Goal: Task Accomplishment & Management: Complete application form

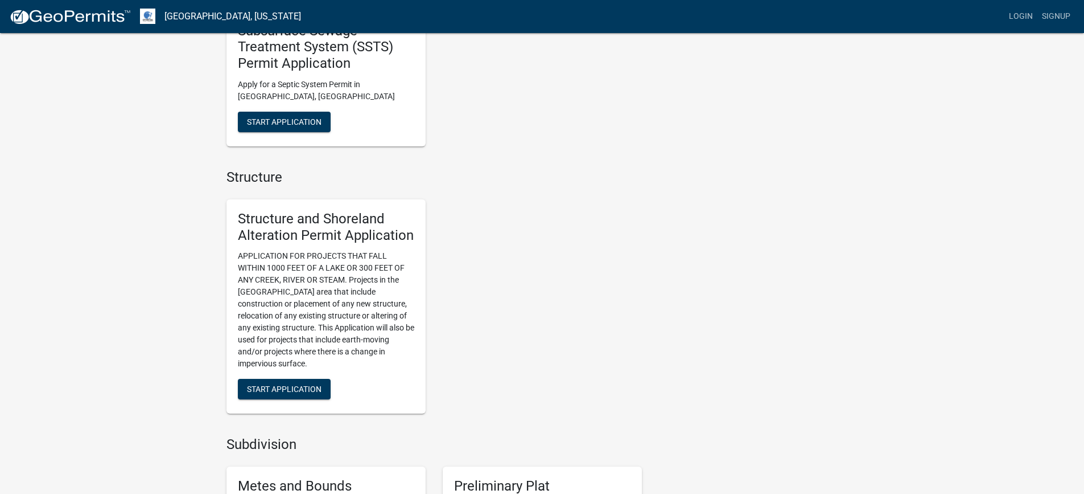
scroll to position [683, 0]
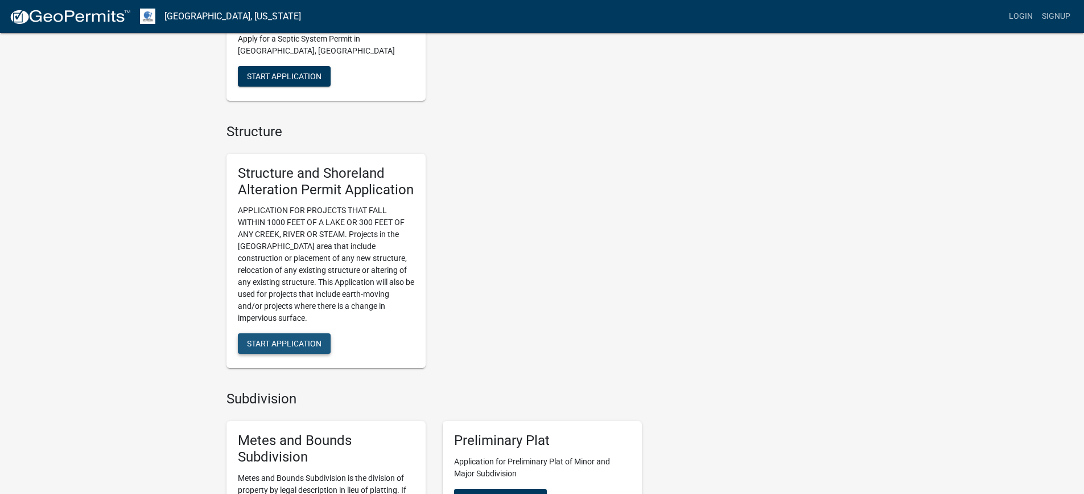
click at [276, 343] on span "Start Application" at bounding box center [284, 343] width 75 height 9
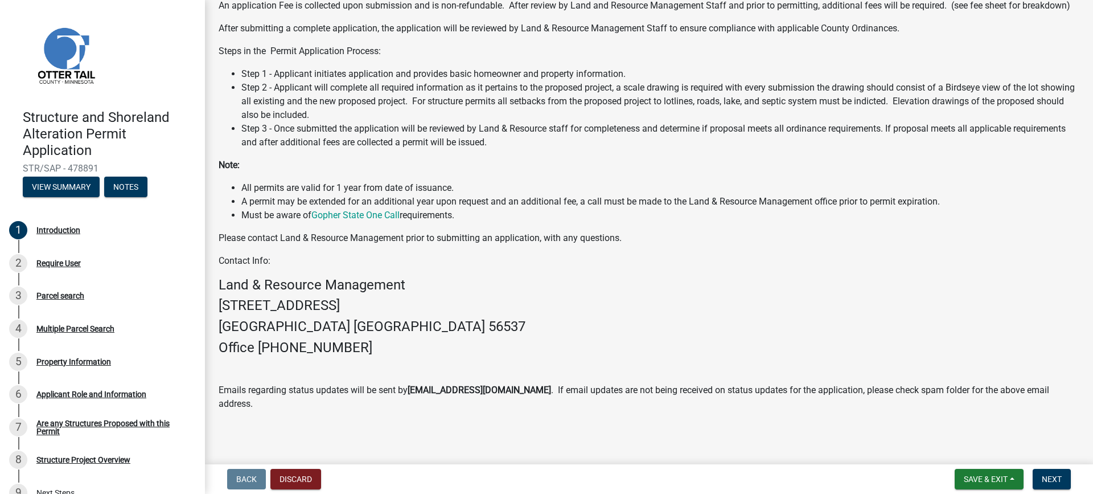
scroll to position [189, 0]
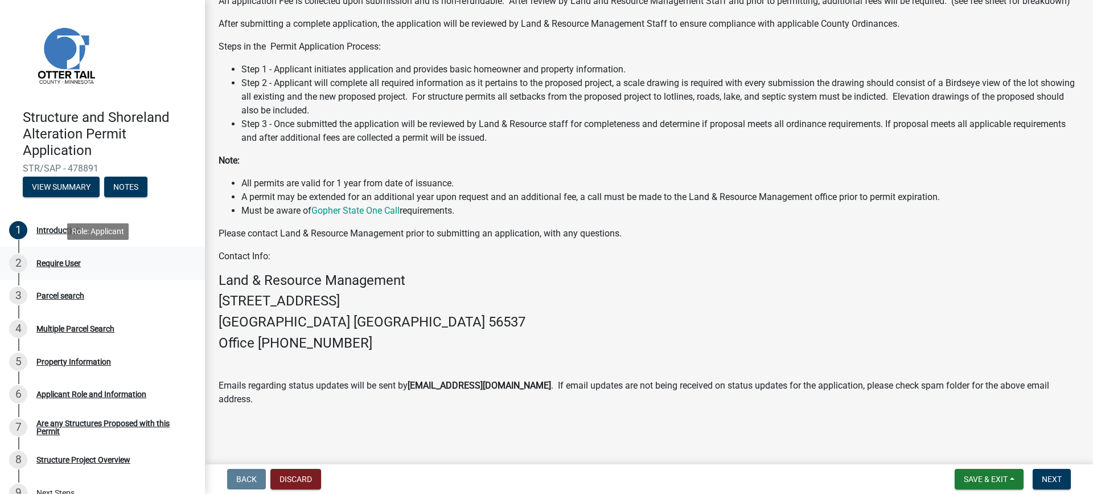
click at [39, 262] on div "Require User" at bounding box center [58, 263] width 44 height 8
click at [55, 261] on div "Require User" at bounding box center [58, 263] width 44 height 8
click at [15, 260] on div "2" at bounding box center [18, 263] width 18 height 18
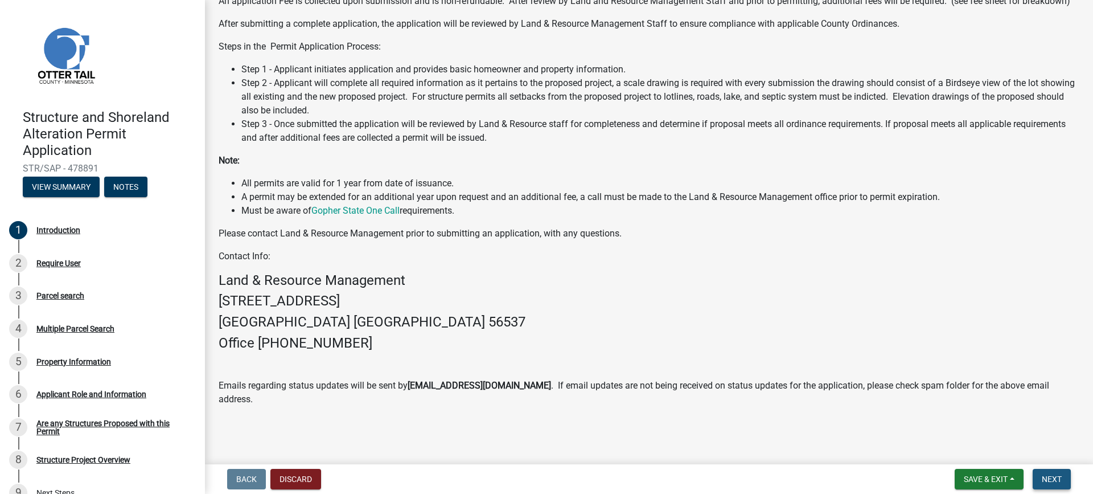
click at [1059, 477] on span "Next" at bounding box center [1052, 478] width 20 height 9
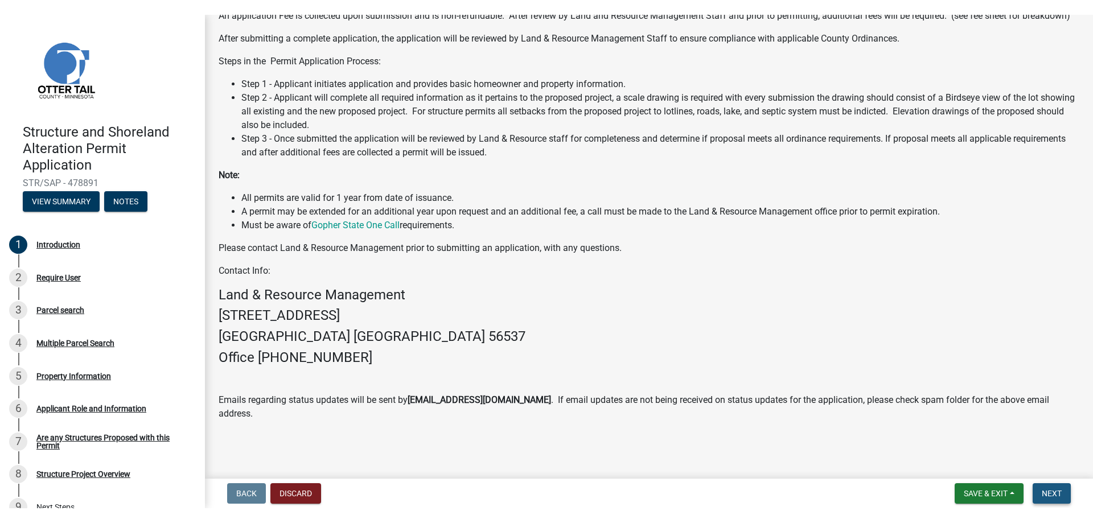
scroll to position [0, 0]
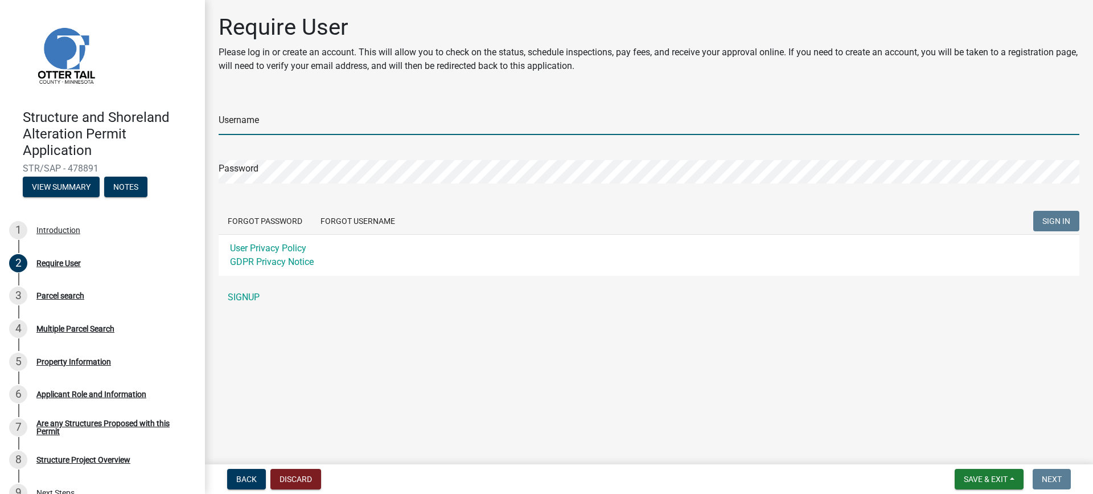
type input "Tim Zepper"
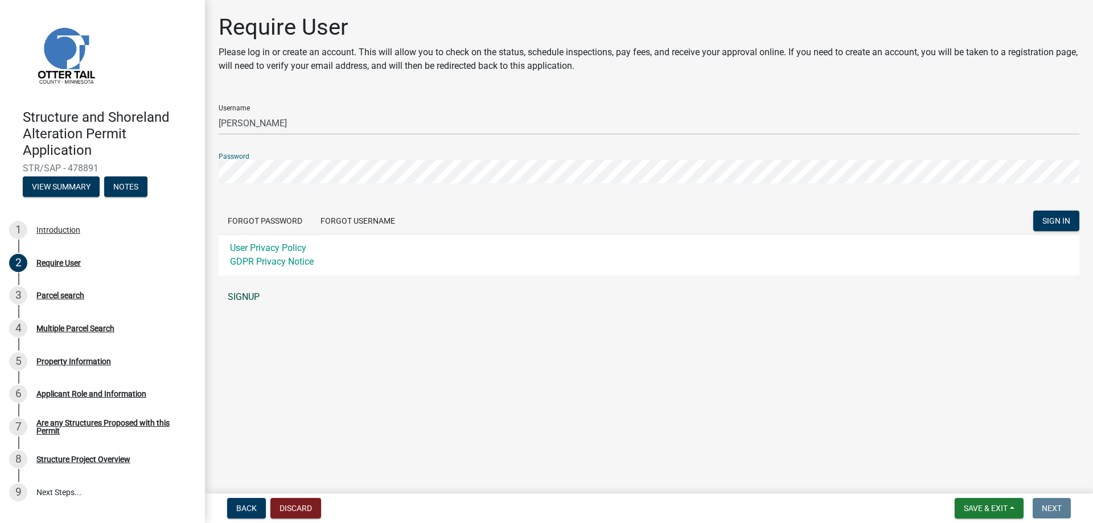
click at [251, 297] on link "SIGNUP" at bounding box center [649, 297] width 861 height 23
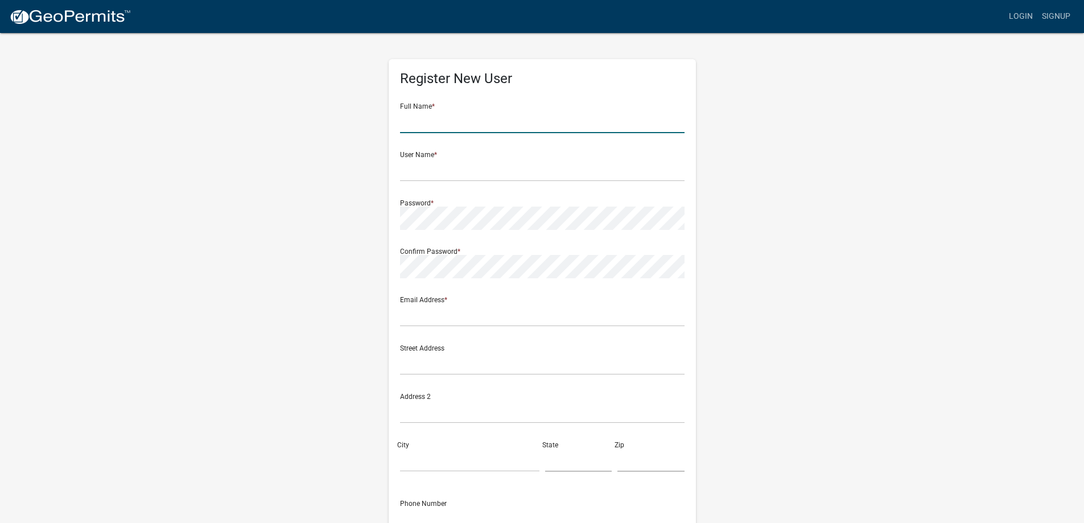
click at [434, 125] on input "text" at bounding box center [542, 121] width 285 height 23
type input "Timothy Zepper"
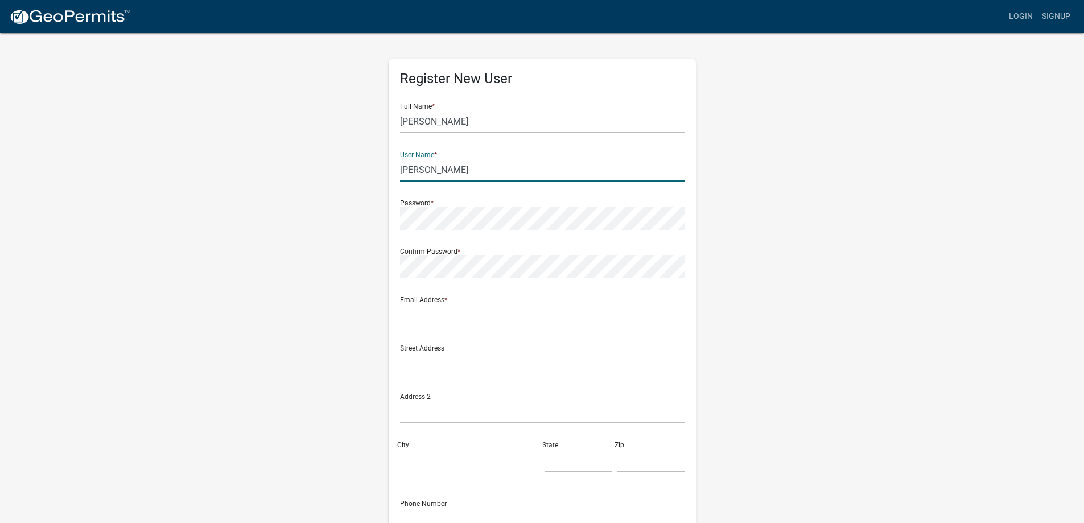
drag, startPoint x: 451, startPoint y: 171, endPoint x: 380, endPoint y: 184, distance: 73.0
click at [380, 184] on div "Register New User Full Name * Timothy Zepper User Name * Tim Zepper Password * …" at bounding box center [542, 336] width 324 height 609
type input "TZNitche"
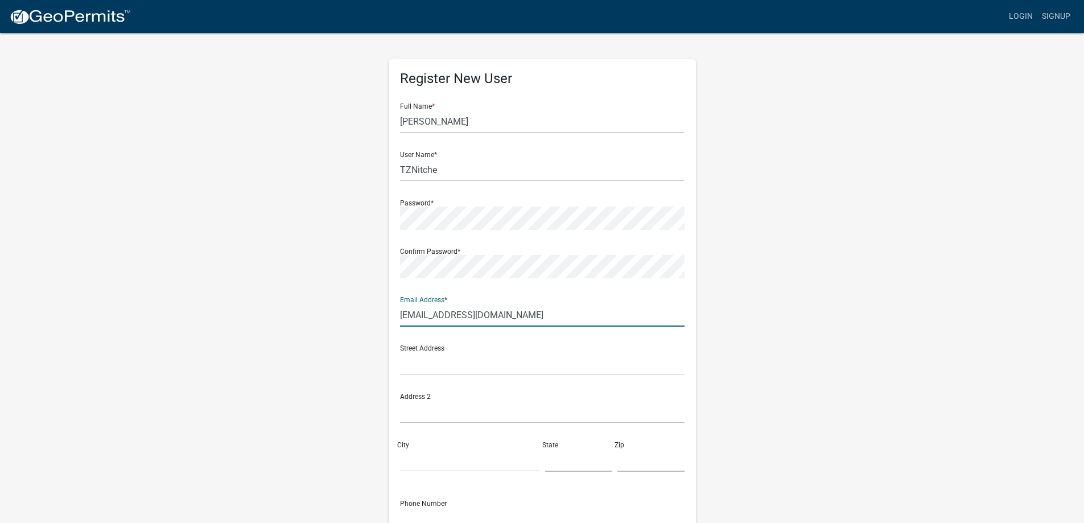
type input "[EMAIL_ADDRESS][DOMAIN_NAME]"
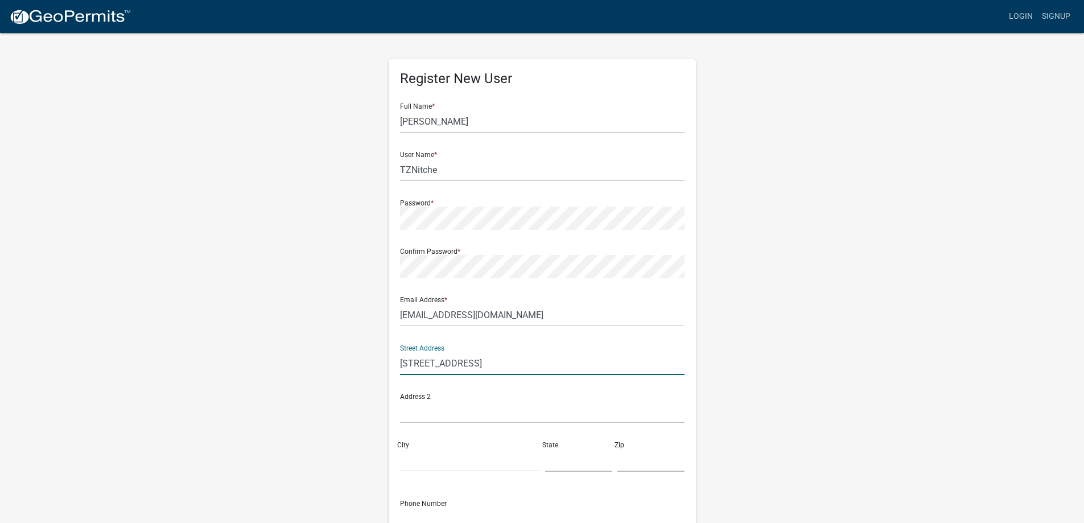
type input "14740 260th St South"
type input "Hawley"
type input "MN"
type input "56549"
type input "2184833034"
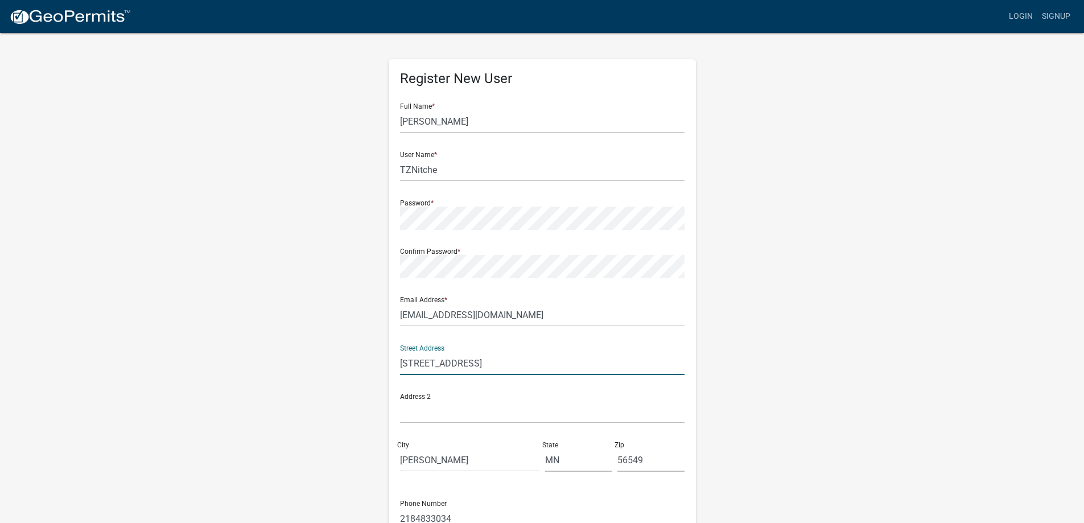
type input "14740 260th St South"
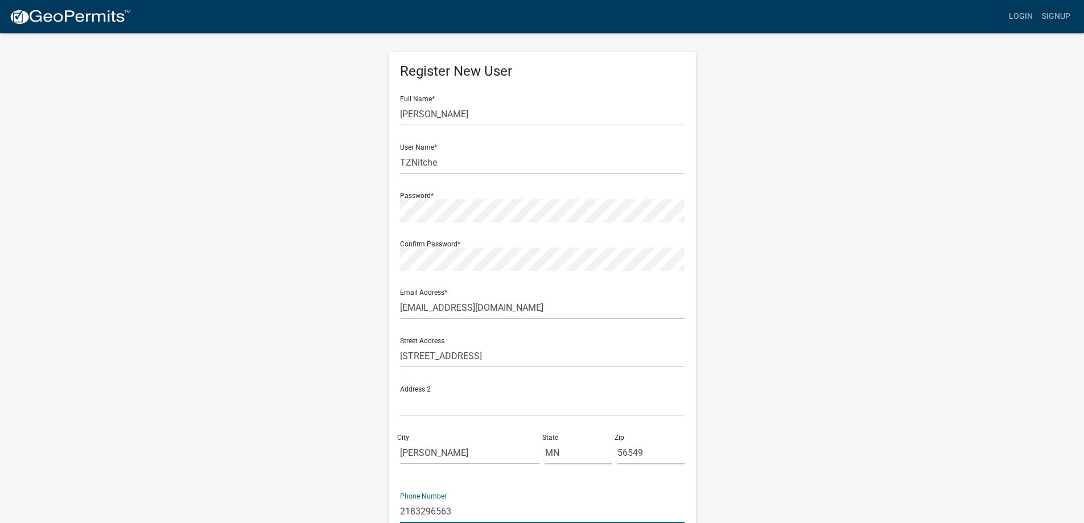
type input "2183296563"
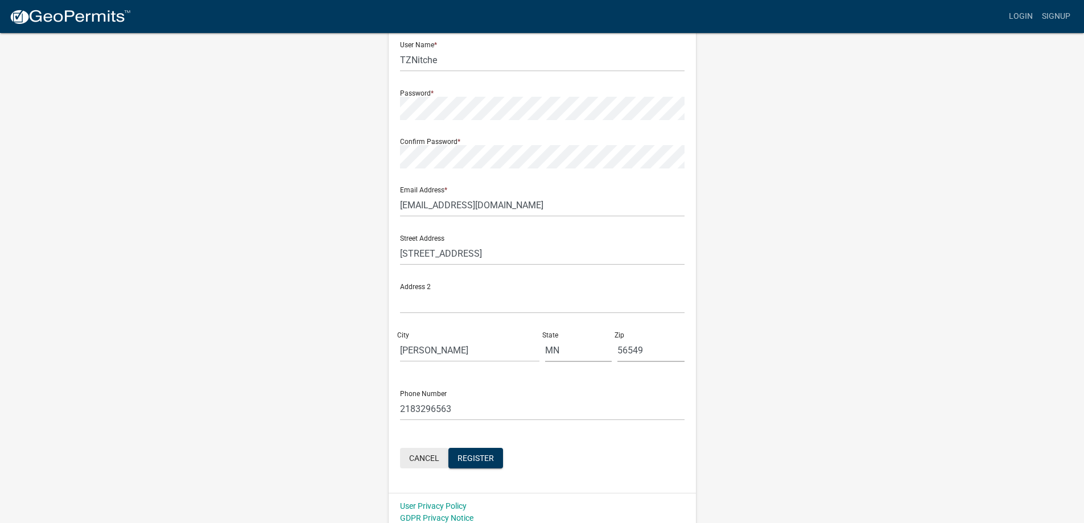
scroll to position [118, 0]
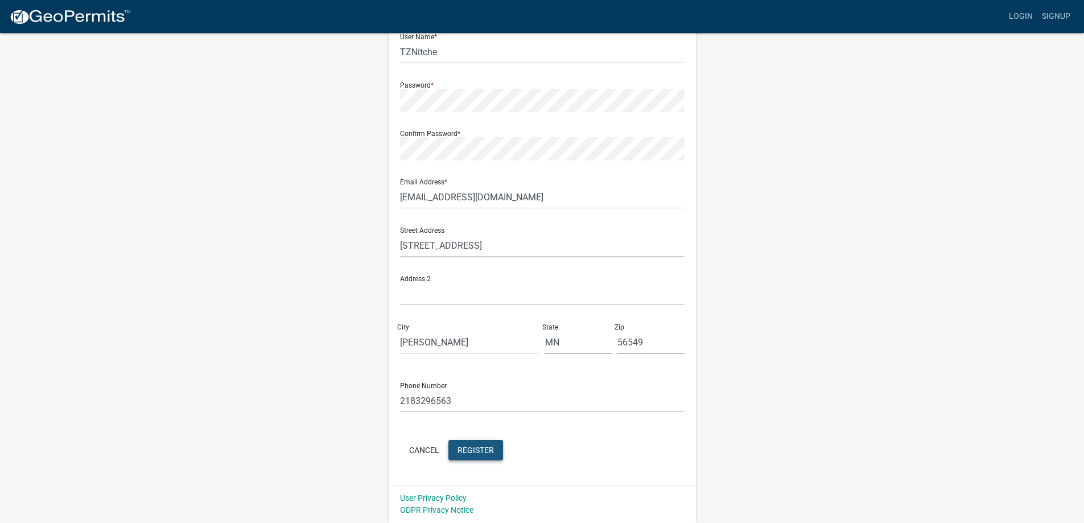
click at [482, 449] on span "Register" at bounding box center [476, 449] width 36 height 9
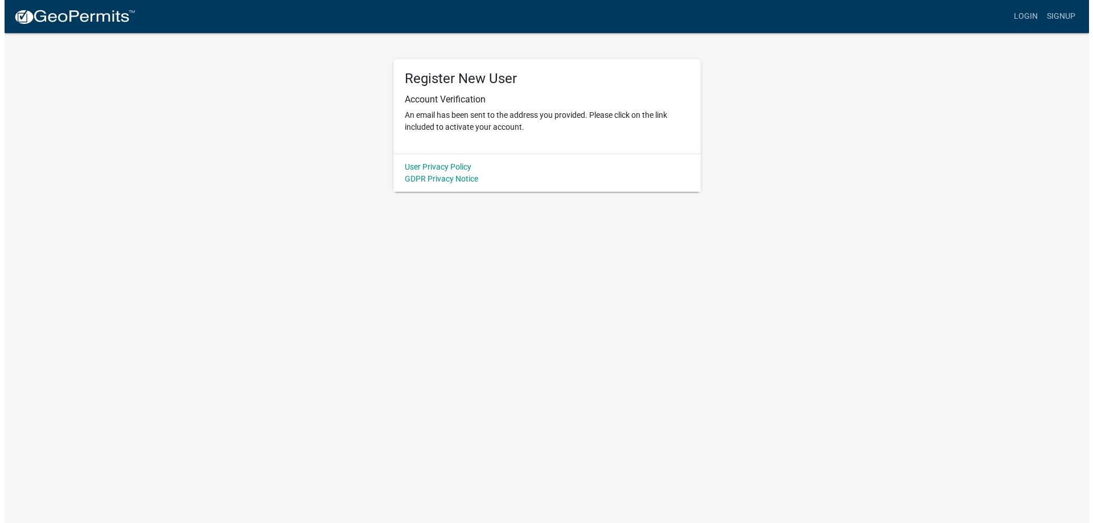
scroll to position [0, 0]
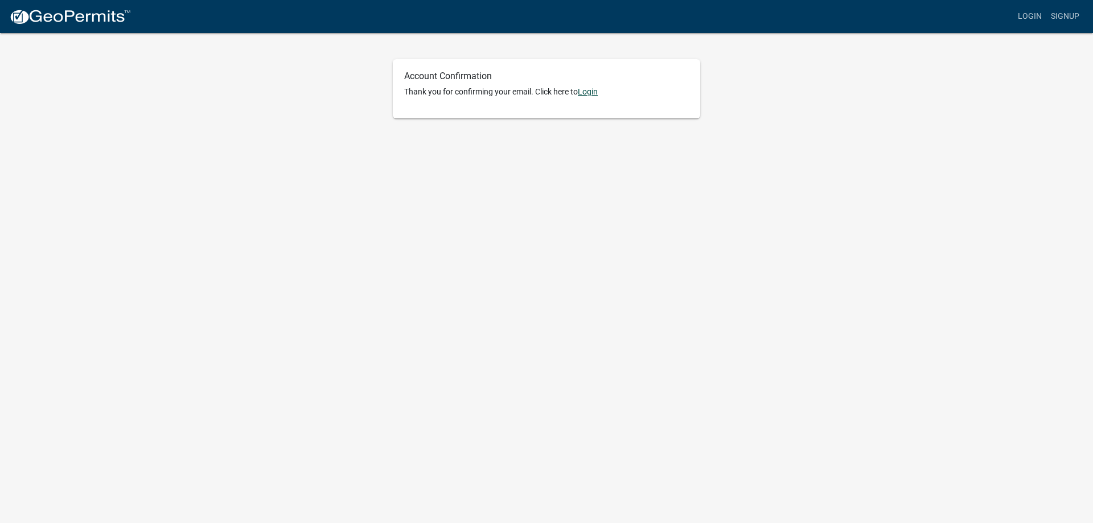
click at [593, 89] on link "Login" at bounding box center [588, 91] width 20 height 9
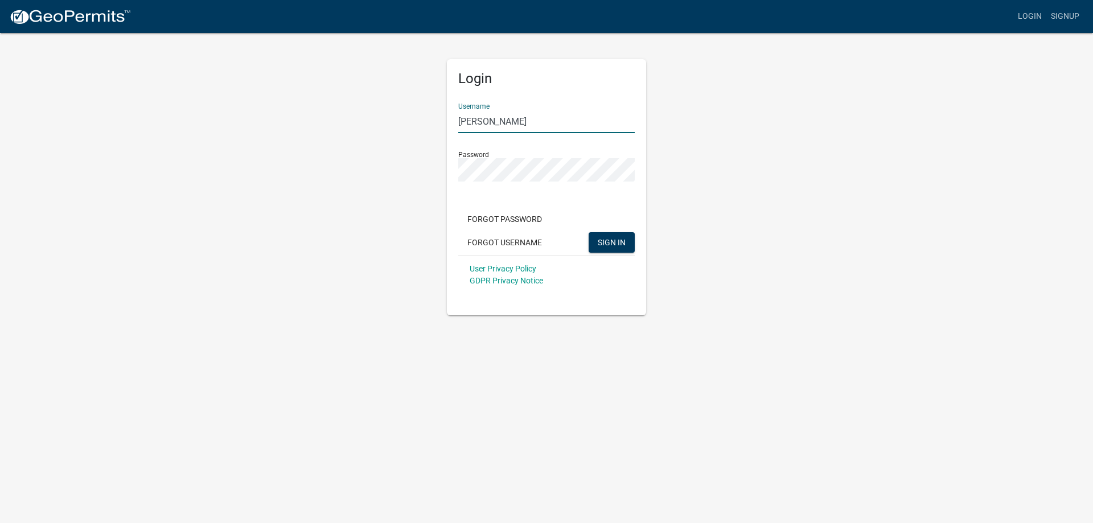
drag, startPoint x: 512, startPoint y: 122, endPoint x: 363, endPoint y: 107, distance: 149.9
click at [363, 107] on div "Login Username Tim Zepper Password Forgot Password Forgot Username SIGN IN User…" at bounding box center [546, 173] width 649 height 283
type input "TZNitche"
click at [589, 232] on button "SIGN IN" at bounding box center [612, 242] width 46 height 20
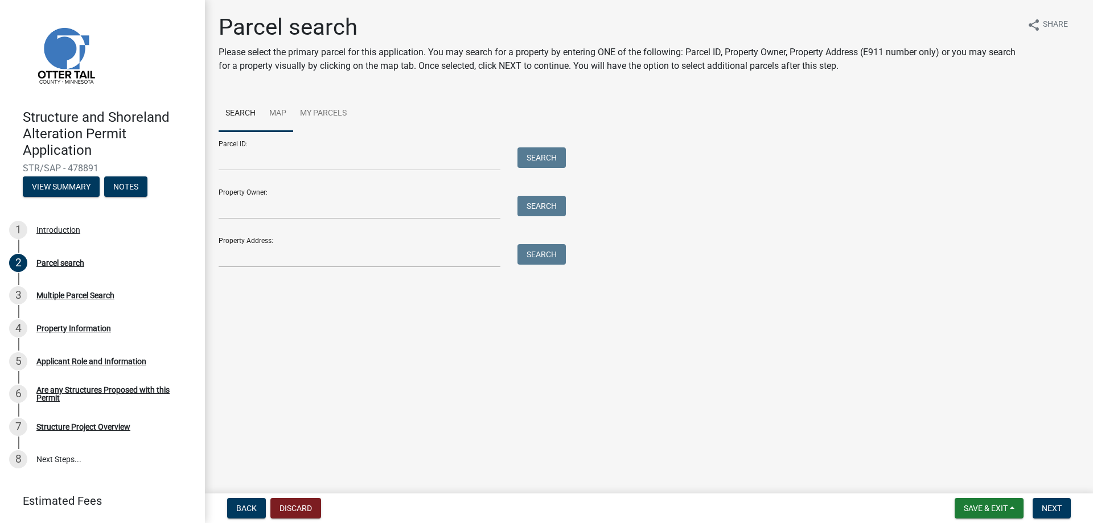
click at [282, 112] on link "Map" at bounding box center [277, 114] width 31 height 36
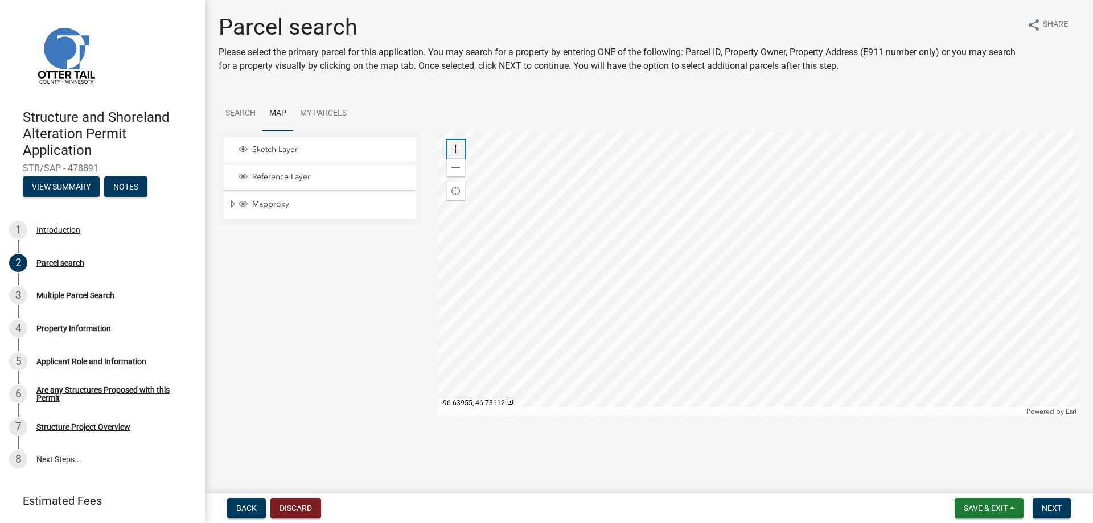
click at [451, 149] on span at bounding box center [455, 149] width 9 height 9
click at [642, 306] on div at bounding box center [759, 274] width 642 height 285
click at [613, 203] on div at bounding box center [759, 274] width 642 height 285
click at [513, 330] on div at bounding box center [759, 274] width 642 height 285
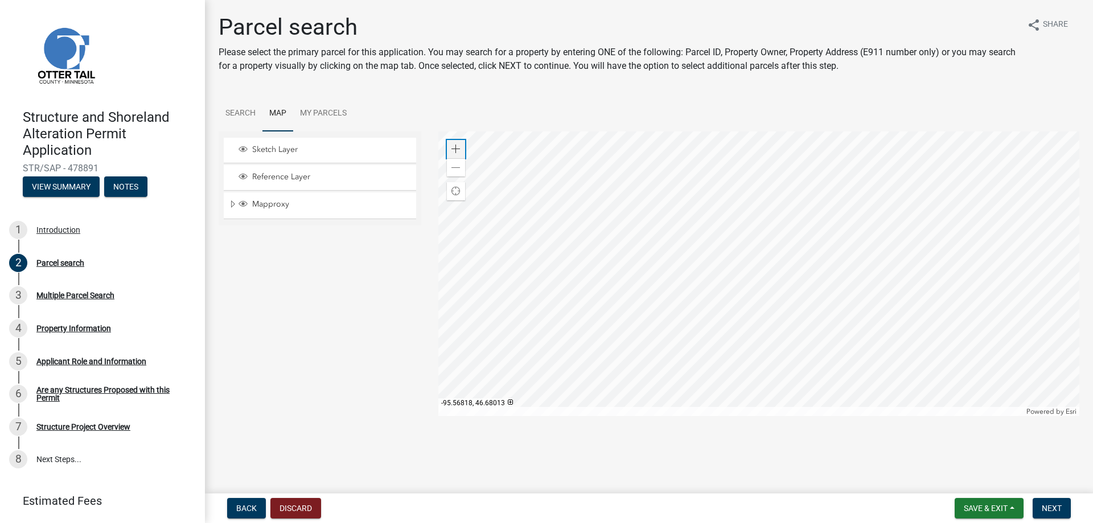
click at [458, 147] on span at bounding box center [455, 149] width 9 height 9
click at [811, 264] on div at bounding box center [759, 274] width 642 height 285
click at [461, 149] on div "Zoom in" at bounding box center [456, 149] width 18 height 18
click at [460, 148] on span at bounding box center [455, 149] width 9 height 9
click at [980, 253] on div at bounding box center [759, 274] width 642 height 285
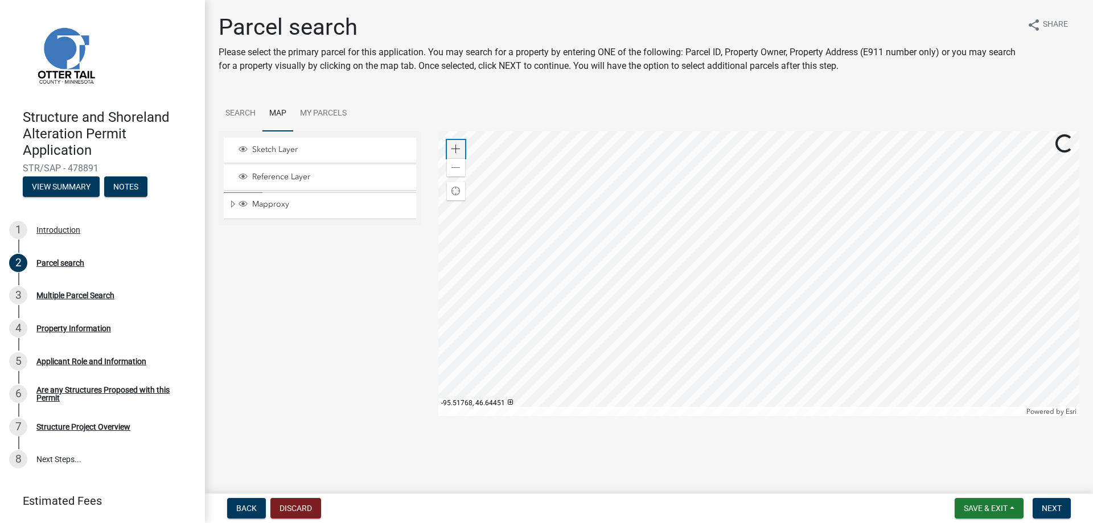
click at [454, 149] on span at bounding box center [455, 149] width 9 height 9
click at [910, 234] on div at bounding box center [759, 274] width 642 height 285
click at [455, 147] on span at bounding box center [455, 149] width 9 height 9
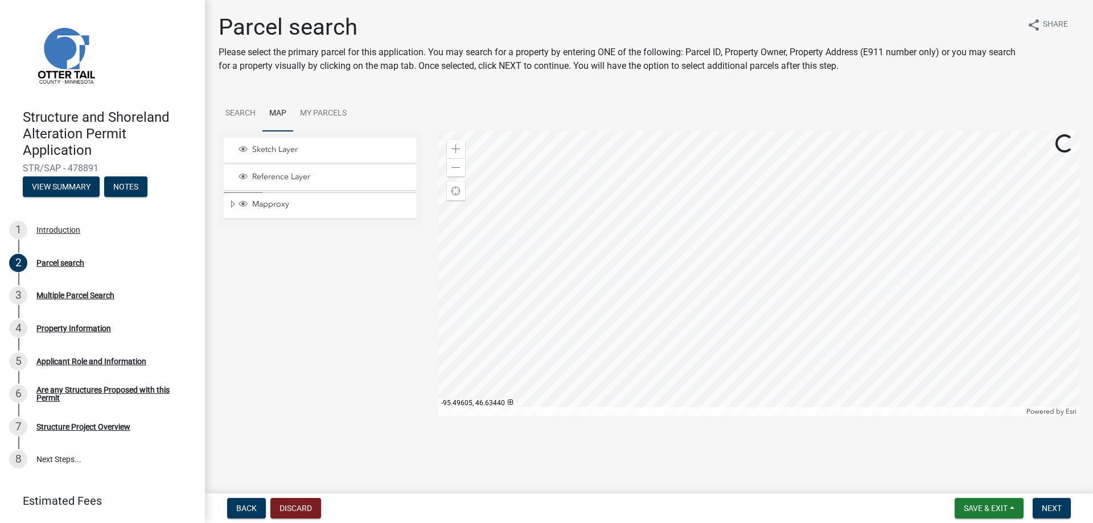
click at [687, 348] on div at bounding box center [759, 274] width 642 height 285
click at [577, 261] on div at bounding box center [759, 274] width 642 height 285
click at [580, 225] on div at bounding box center [759, 274] width 642 height 285
click at [639, 347] on div at bounding box center [759, 274] width 642 height 285
click at [451, 145] on span at bounding box center [455, 149] width 9 height 9
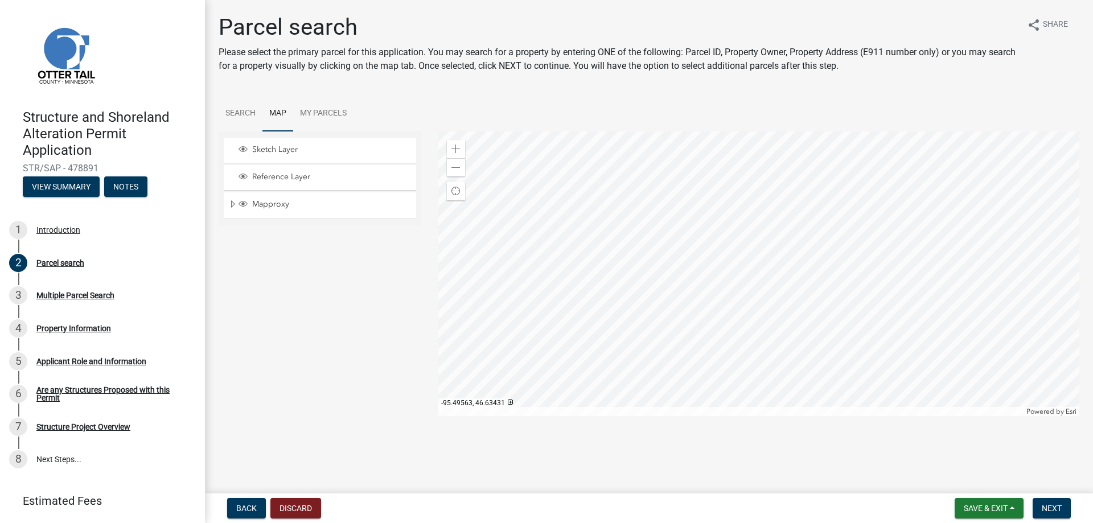
click at [795, 313] on div at bounding box center [759, 274] width 642 height 285
click at [660, 253] on div at bounding box center [759, 274] width 642 height 285
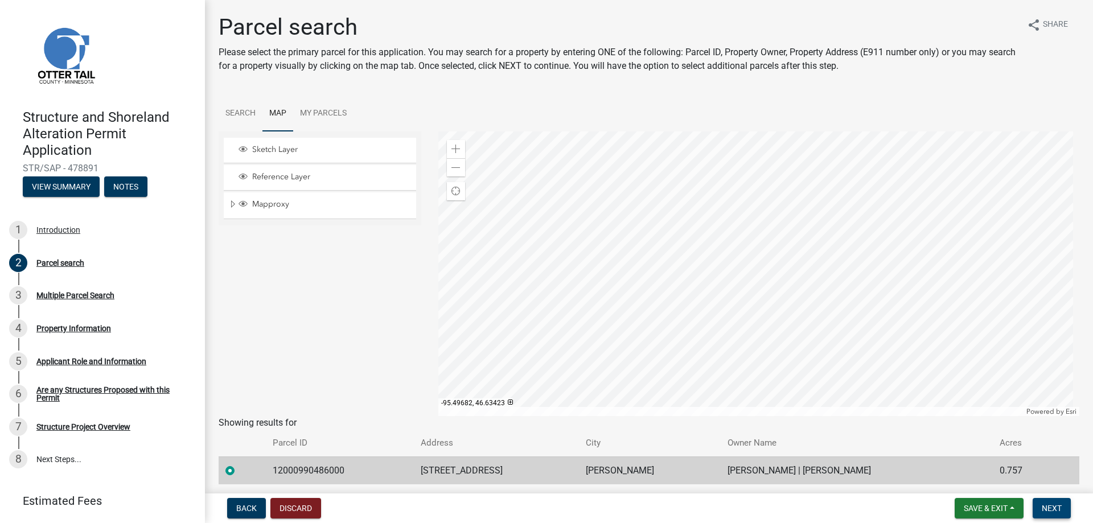
click at [1051, 511] on span "Next" at bounding box center [1052, 508] width 20 height 9
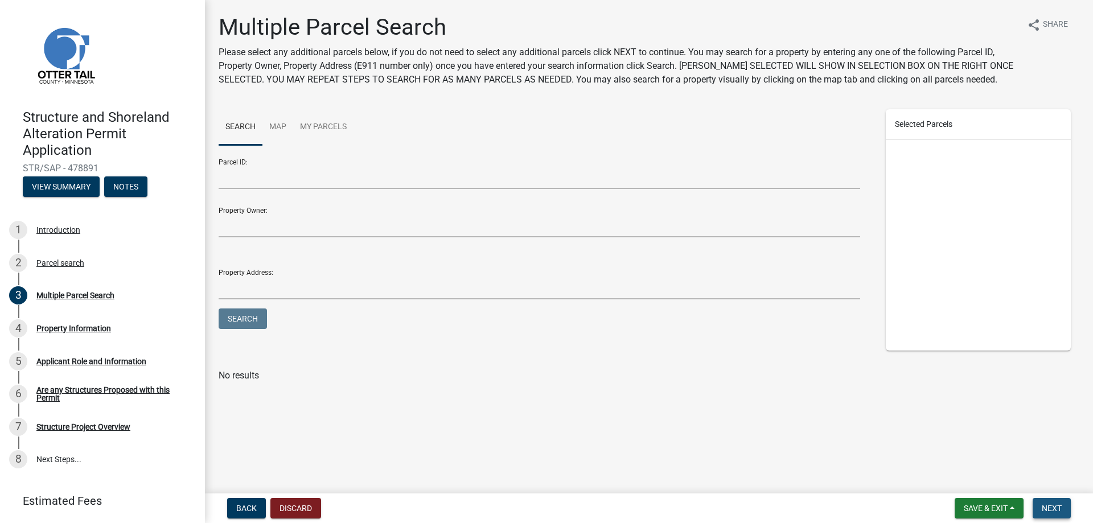
click at [1053, 506] on span "Next" at bounding box center [1052, 508] width 20 height 9
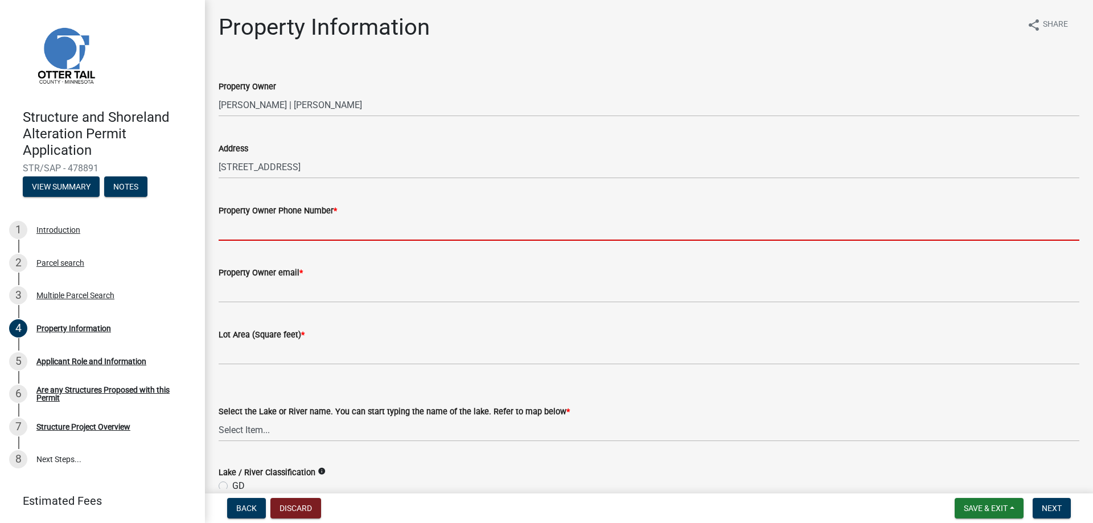
click at [254, 235] on input "Property Owner Phone Number *" at bounding box center [649, 228] width 861 height 23
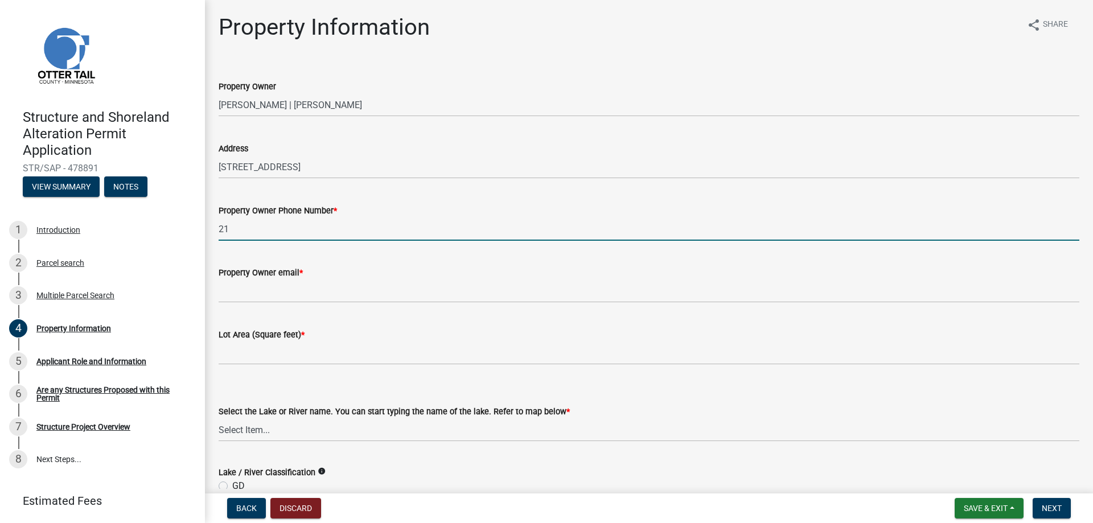
type input "2"
type input "[PHONE_NUMBER]"
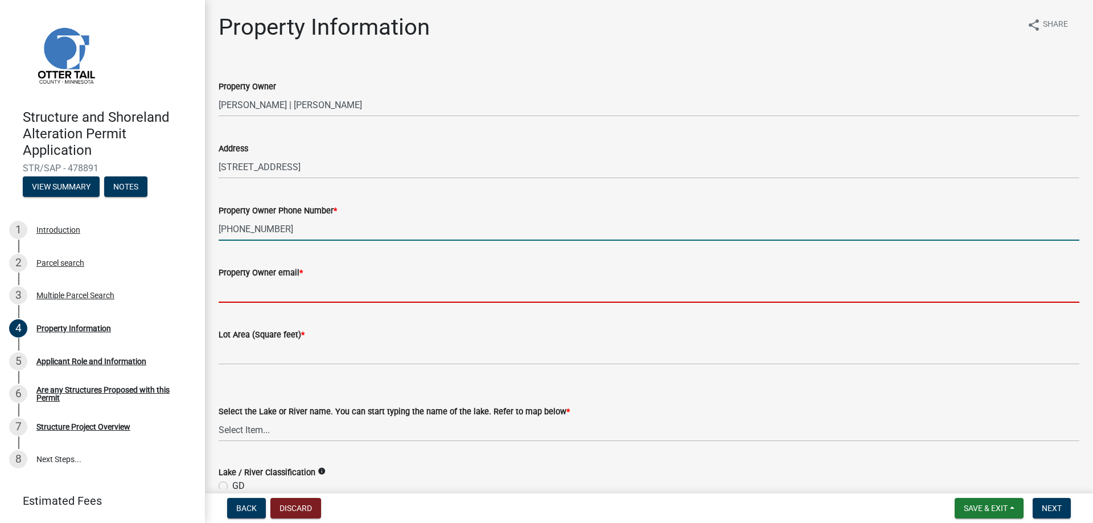
click at [250, 294] on input "Property Owner email *" at bounding box center [649, 291] width 861 height 23
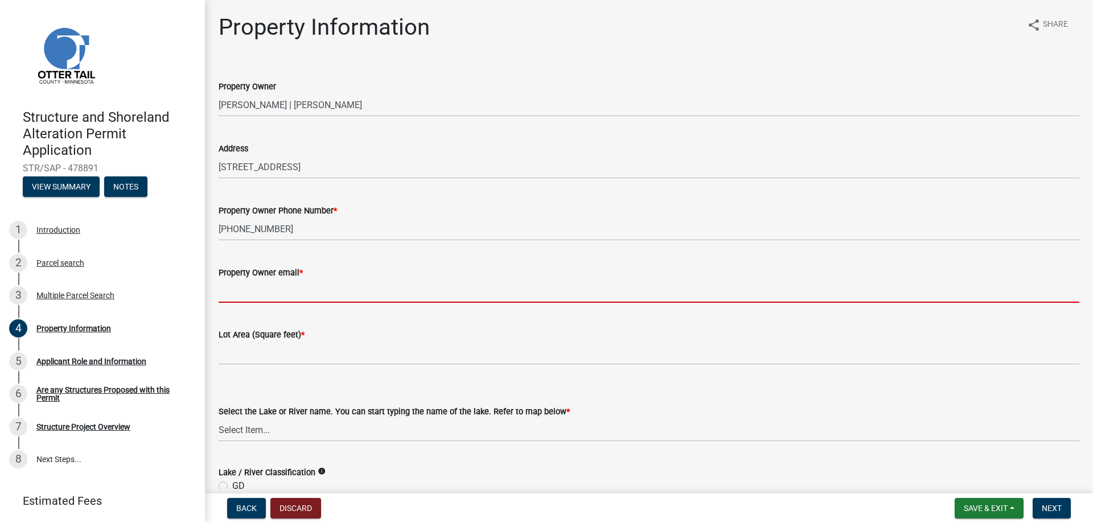
type input "[EMAIL_ADDRESS][DOMAIN_NAME]"
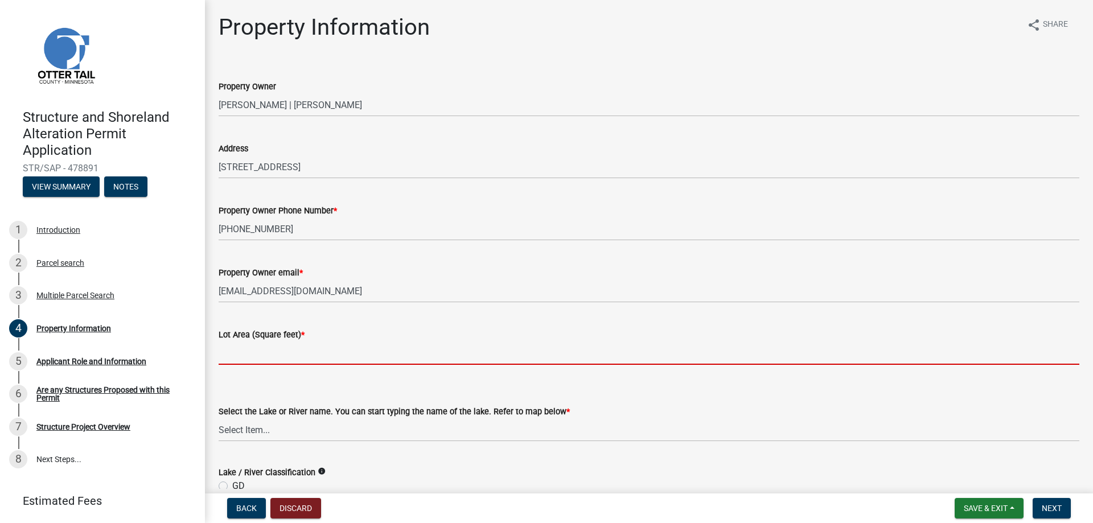
click at [251, 358] on input "text" at bounding box center [649, 353] width 861 height 23
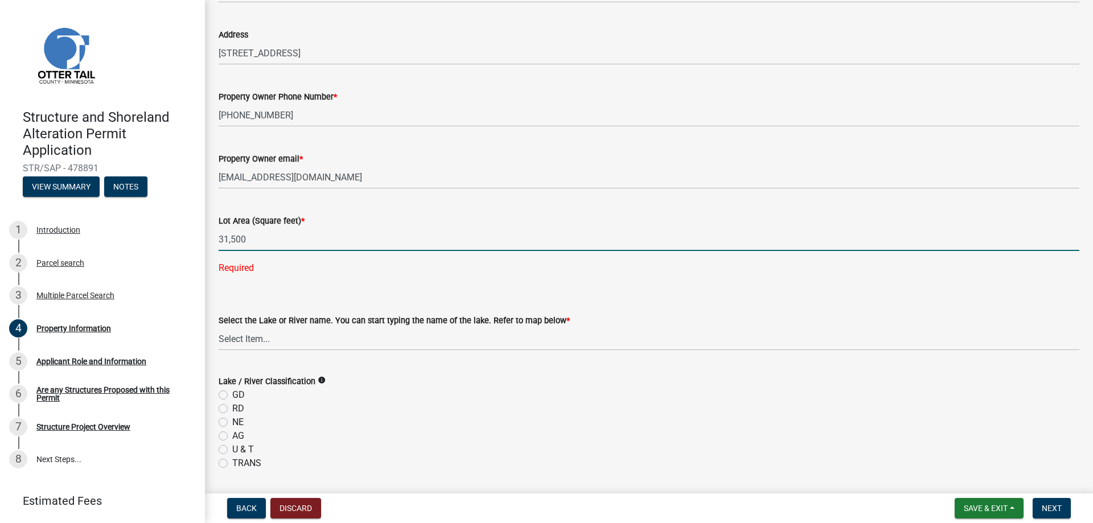
scroll to position [171, 0]
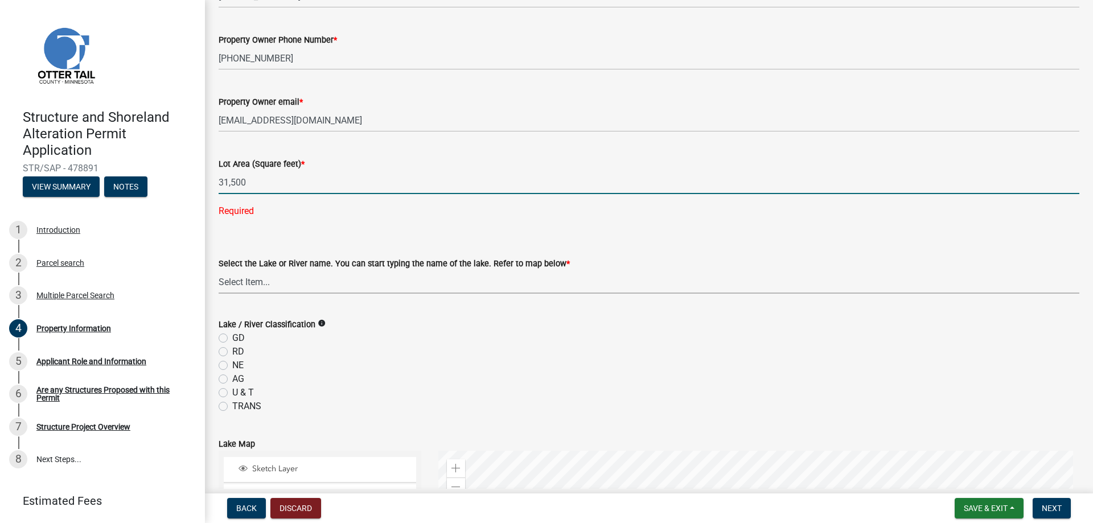
click at [270, 281] on wm-data-entity-input-list "Property Owner [PERSON_NAME] | [PERSON_NAME] Address [STREET_ADDRESS] Property …" at bounding box center [649, 428] width 861 height 1070
type input "31500"
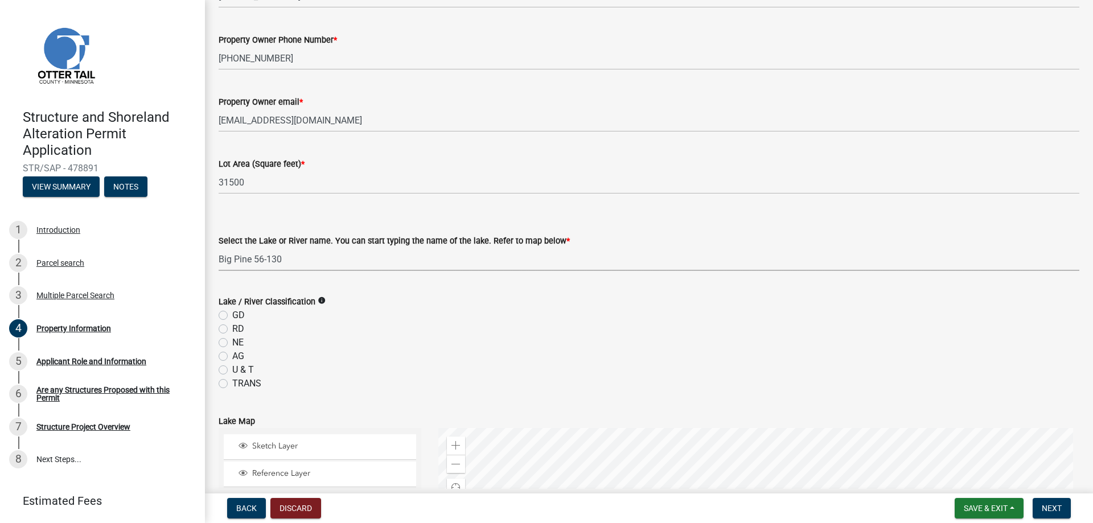
click at [219, 248] on select "Select Item... None [PERSON_NAME] 56-031 [PERSON_NAME] 56-118 [PERSON_NAME] 56-…" at bounding box center [649, 259] width 861 height 23
select select "7a383bc9-1ab3-45d1-a8e2-10abd99d8c01"
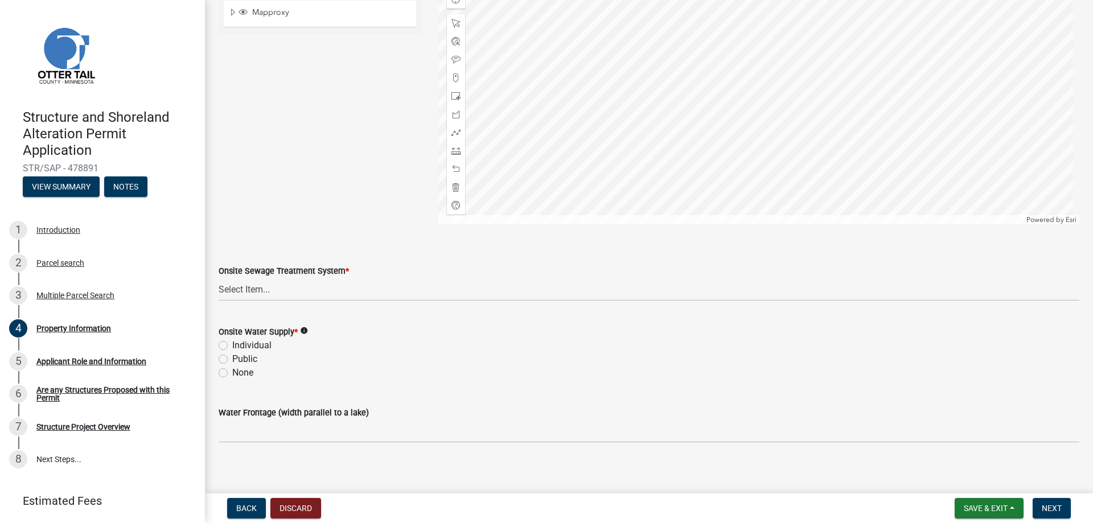
scroll to position [667, 0]
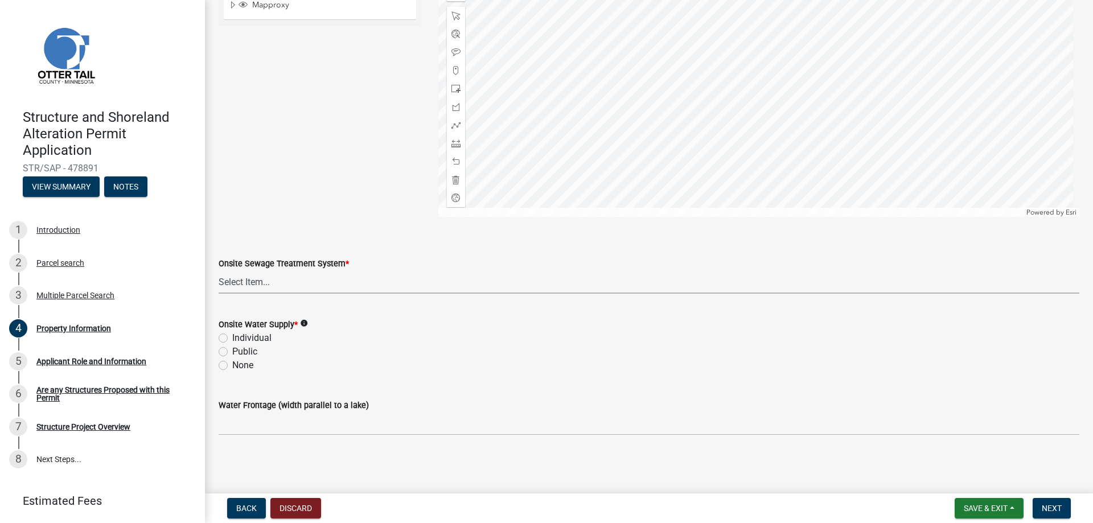
click at [265, 280] on select "Select Item... L&R Certificate of Compliance within 5yrs Compliance Inspection …" at bounding box center [649, 281] width 861 height 23
click at [219, 270] on select "Select Item... L&R Certificate of Compliance within 5yrs Compliance Inspection …" at bounding box center [649, 281] width 861 height 23
select select "91995f90-6606-463b-bec3-c5862f147548"
click at [232, 339] on label "Individual" at bounding box center [251, 338] width 39 height 14
click at [232, 339] on input "Individual" at bounding box center [235, 334] width 7 height 7
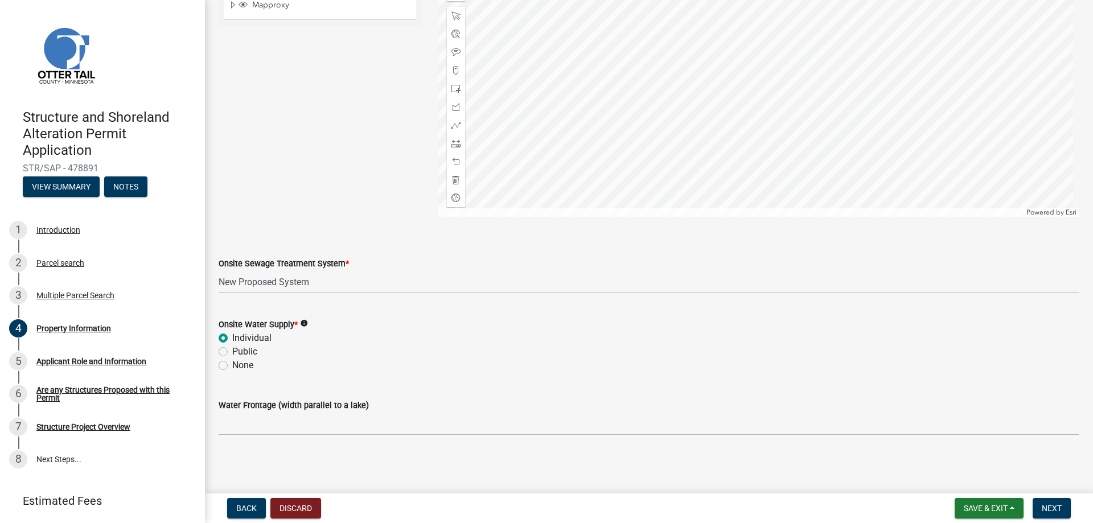
radio input "true"
click at [1045, 506] on span "Next" at bounding box center [1052, 508] width 20 height 9
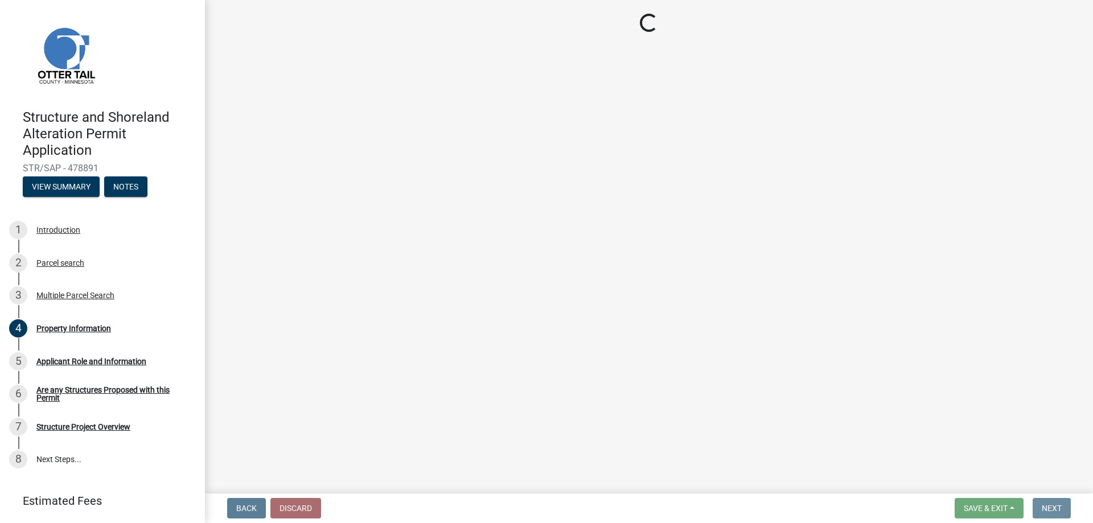
scroll to position [0, 0]
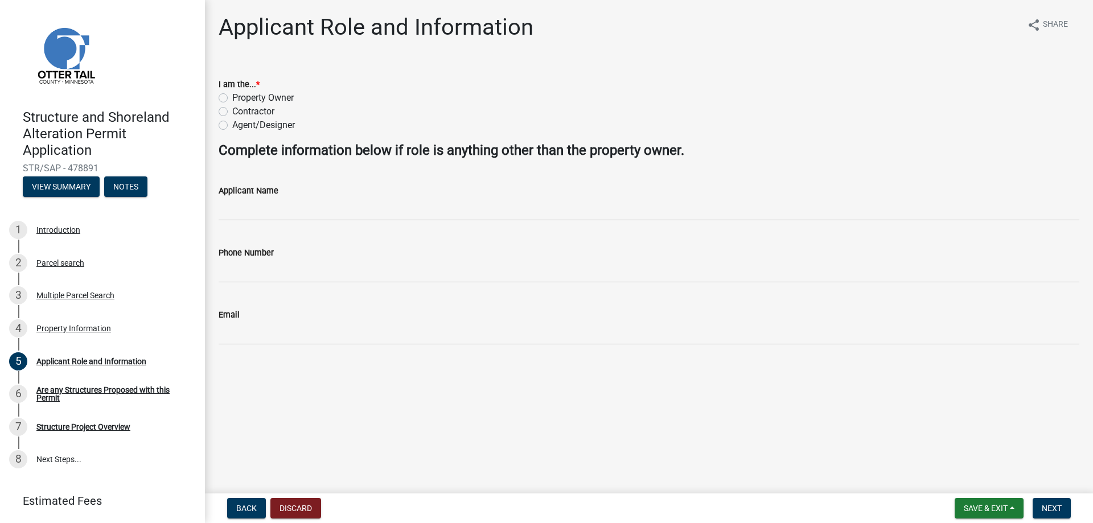
click at [232, 98] on label "Property Owner" at bounding box center [262, 98] width 61 height 14
click at [232, 98] on input "Property Owner" at bounding box center [235, 94] width 7 height 7
radio input "true"
click at [1051, 508] on span "Next" at bounding box center [1052, 508] width 20 height 9
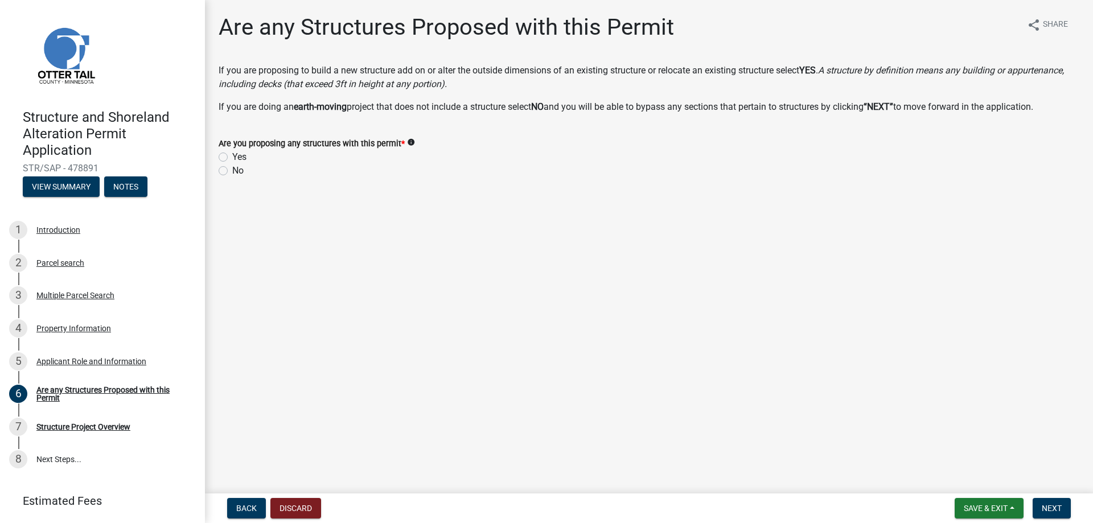
click at [232, 159] on label "Yes" at bounding box center [239, 157] width 14 height 14
click at [232, 158] on input "Yes" at bounding box center [235, 153] width 7 height 7
radio input "true"
click at [1054, 507] on span "Next" at bounding box center [1052, 508] width 20 height 9
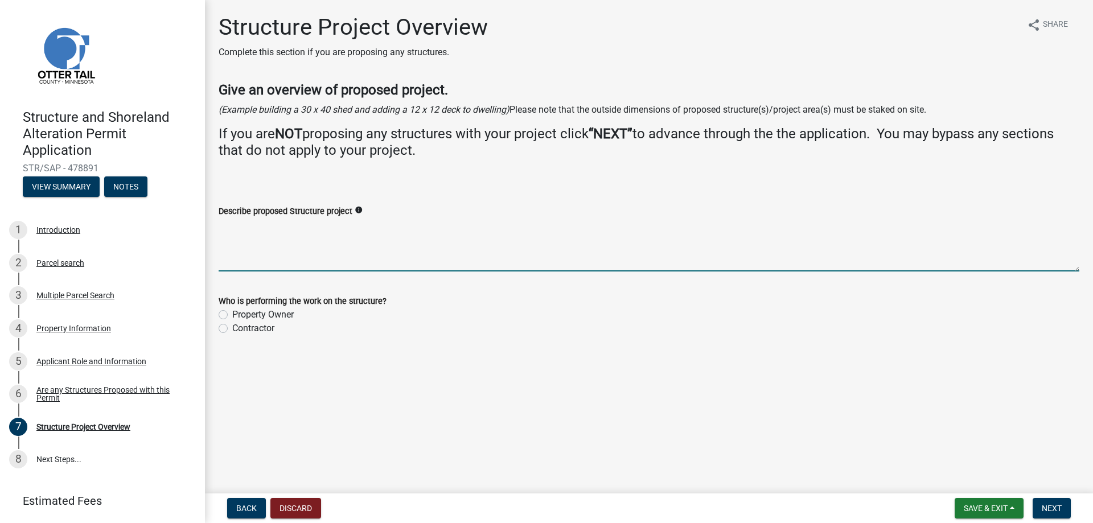
click at [273, 228] on textarea "Describe proposed Structure project" at bounding box center [649, 245] width 861 height 54
drag, startPoint x: 372, startPoint y: 227, endPoint x: 342, endPoint y: 235, distance: 31.1
click at [335, 231] on textarea "New single family, one story residence as our primary residence." at bounding box center [649, 245] width 861 height 54
click at [278, 244] on textarea "New single family, one story rambler style house as our primary residence." at bounding box center [649, 245] width 861 height 54
type textarea "New single family, one story rambler style house as our primary residence."
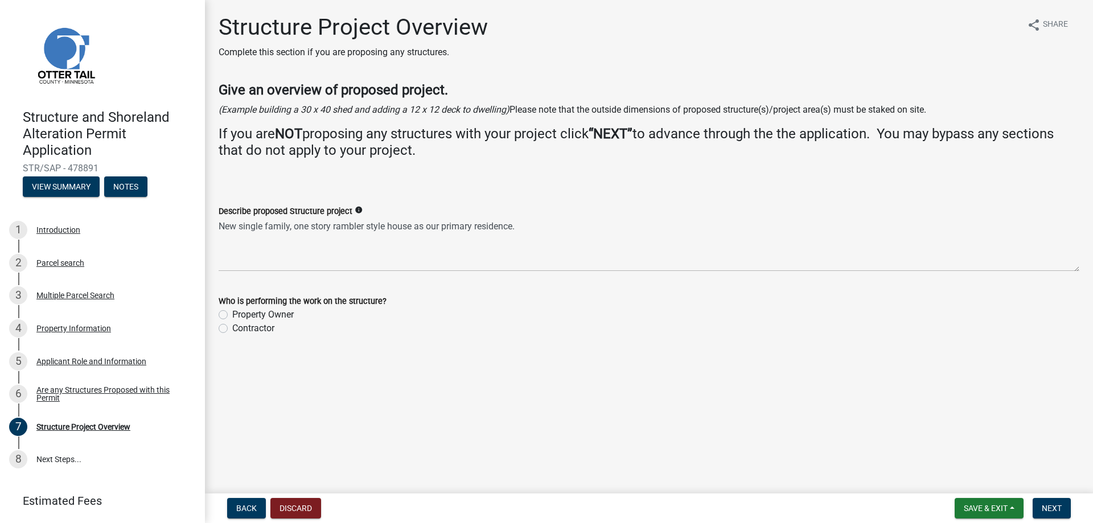
click at [232, 329] on label "Contractor" at bounding box center [253, 329] width 42 height 14
click at [232, 329] on input "Contractor" at bounding box center [235, 325] width 7 height 7
radio input "true"
click at [1057, 505] on span "Next" at bounding box center [1052, 508] width 20 height 9
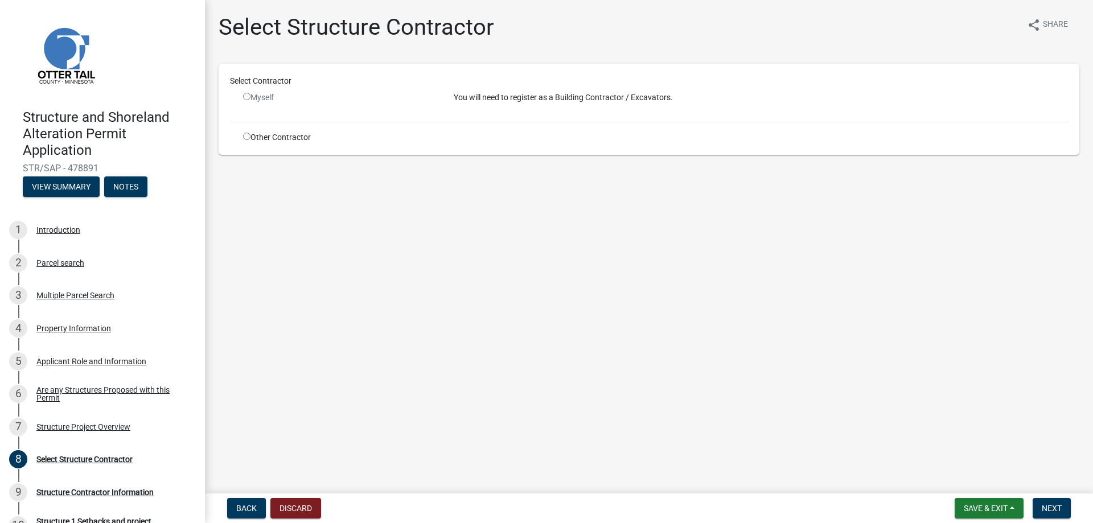
click at [247, 135] on input "radio" at bounding box center [246, 136] width 7 height 7
radio input "true"
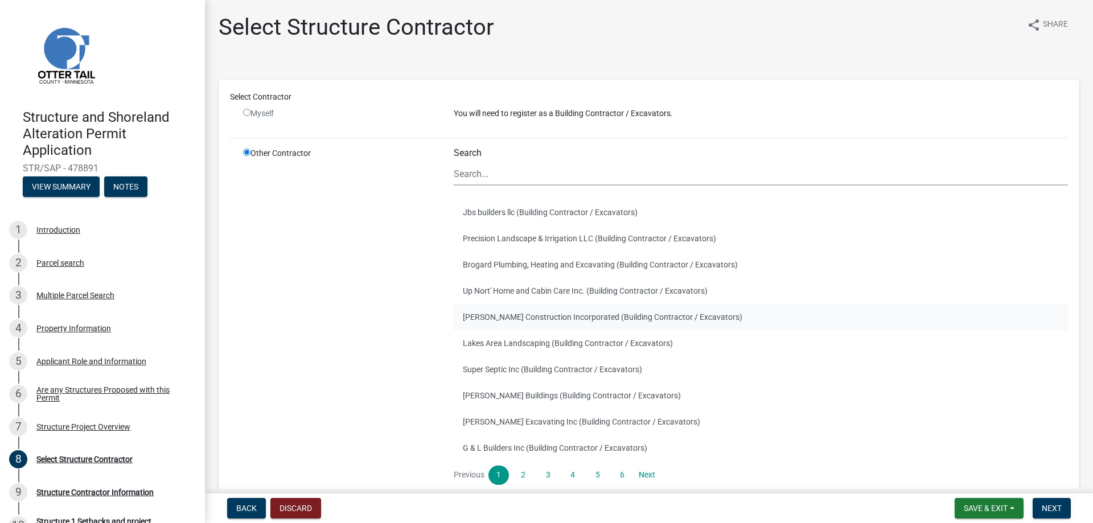
scroll to position [57, 0]
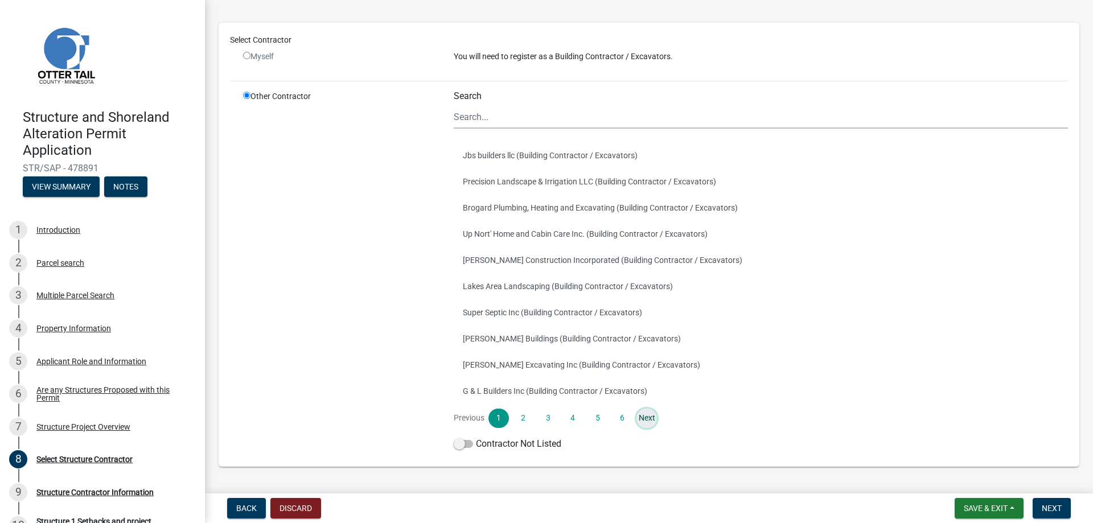
click at [646, 418] on link "Next" at bounding box center [646, 418] width 20 height 19
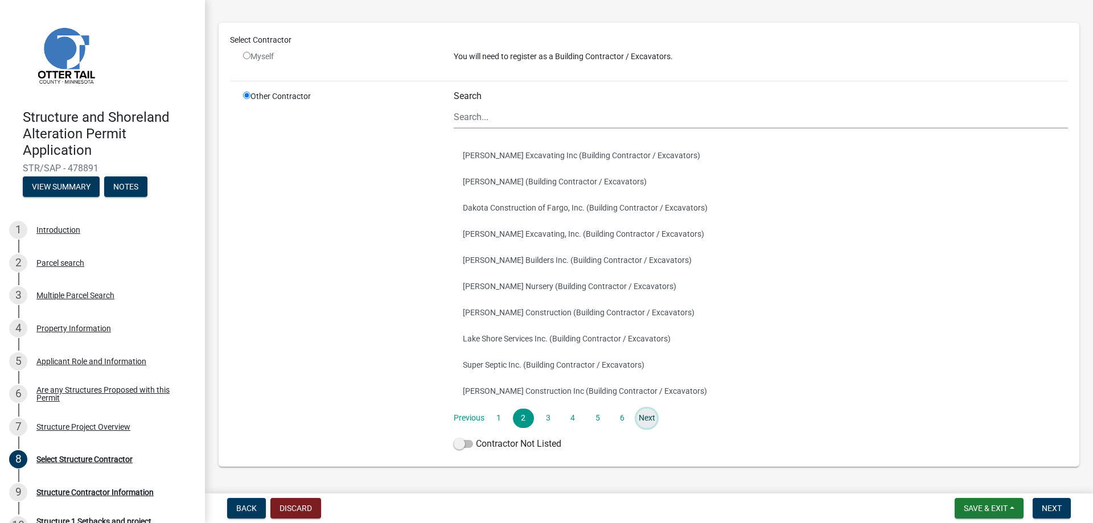
click at [646, 420] on link "Next" at bounding box center [646, 418] width 20 height 19
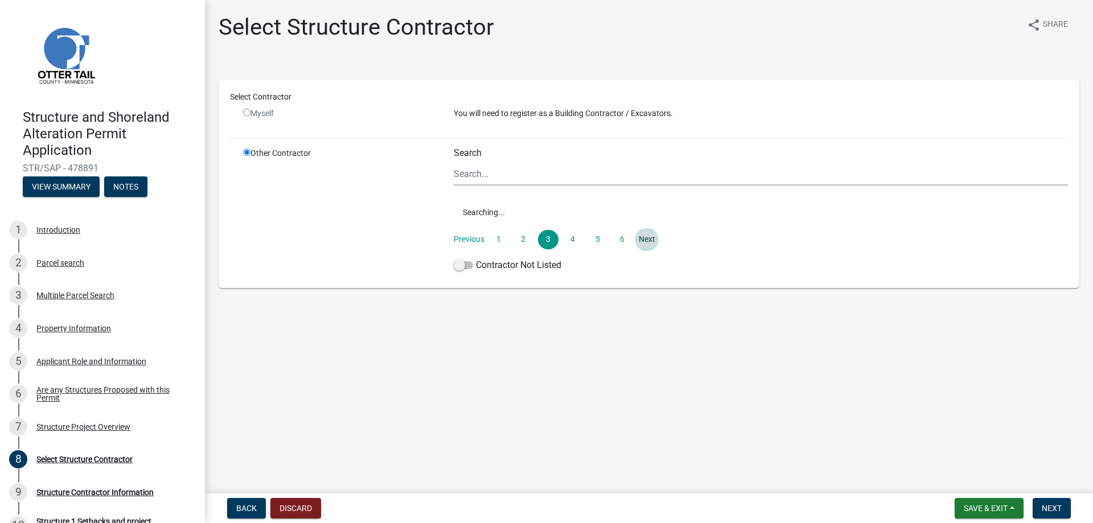
scroll to position [0, 0]
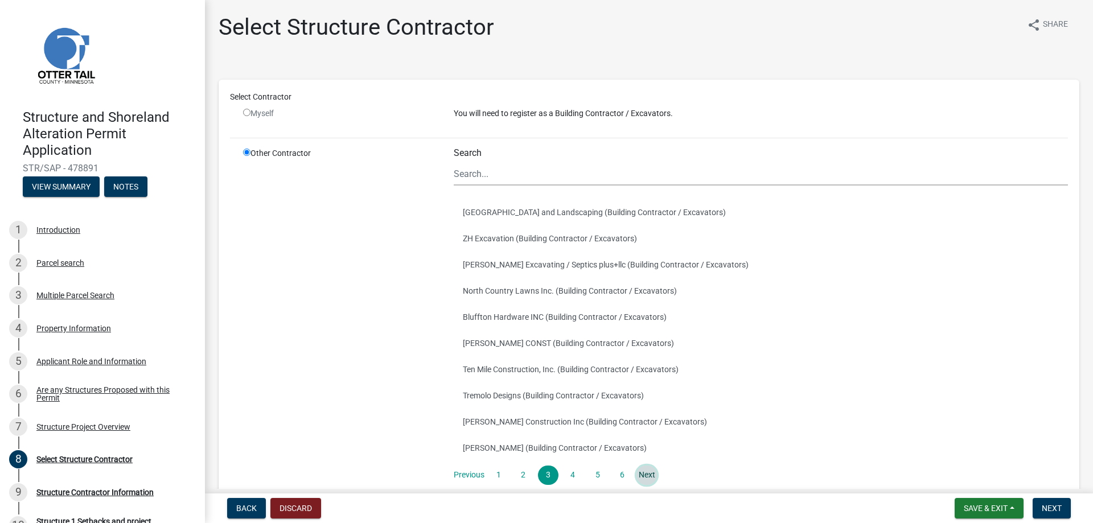
click at [643, 474] on link "Next" at bounding box center [646, 475] width 20 height 19
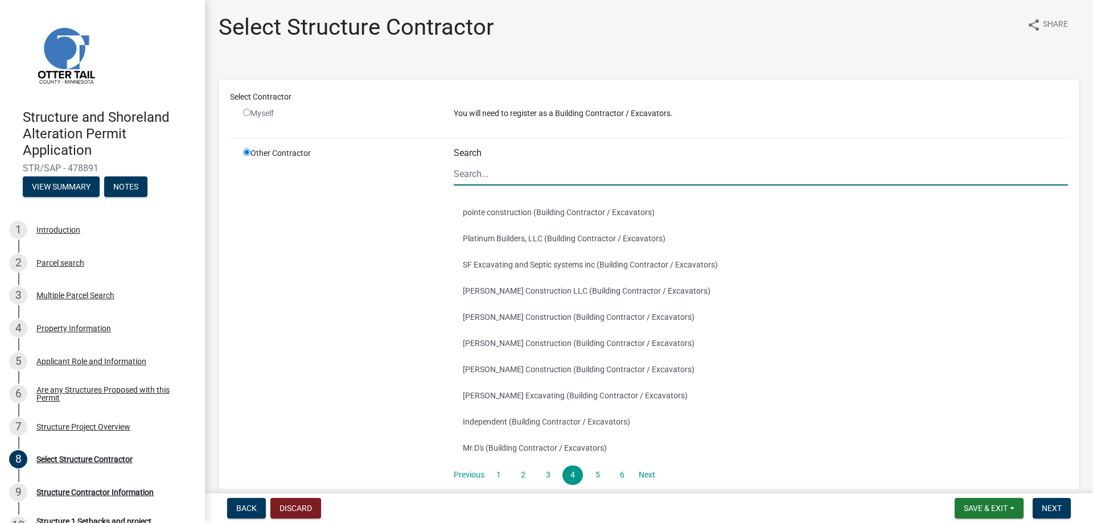
click at [489, 175] on input "Search" at bounding box center [761, 173] width 614 height 23
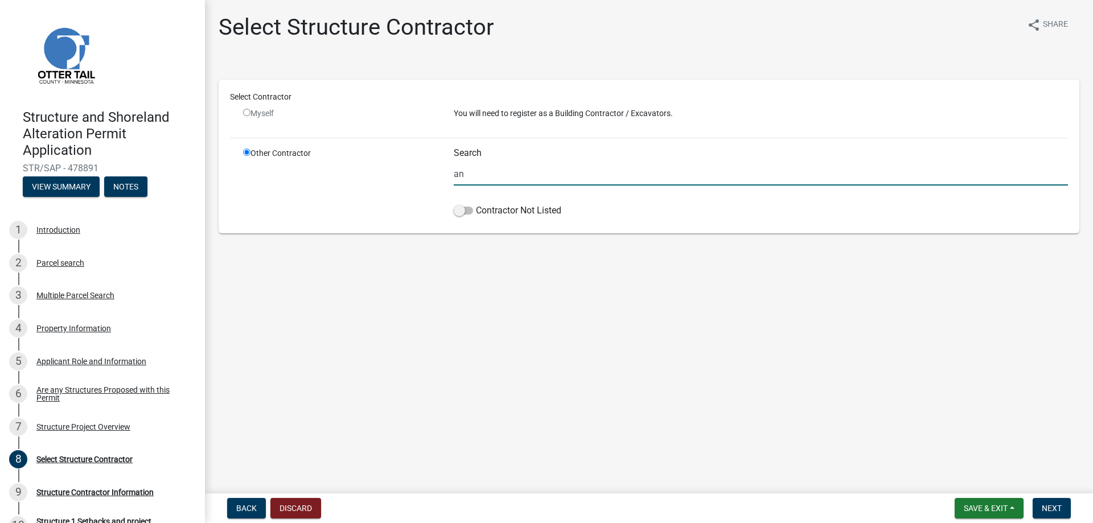
type input "a"
type input "d"
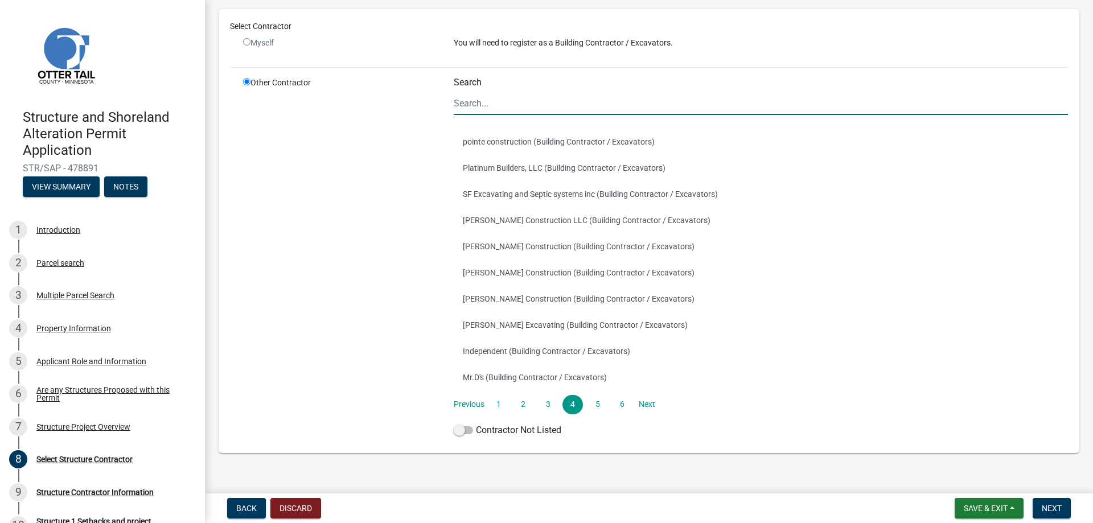
scroll to position [88, 0]
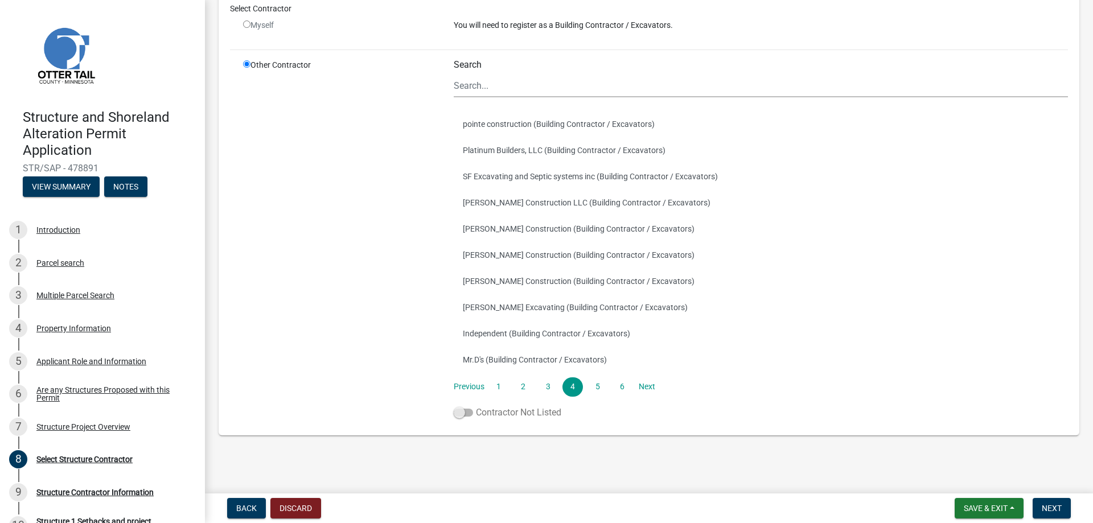
click at [470, 413] on span at bounding box center [463, 413] width 19 height 8
click at [476, 406] on input "Contractor Not Listed" at bounding box center [476, 406] width 0 height 0
click at [1059, 508] on span "Next" at bounding box center [1052, 508] width 20 height 9
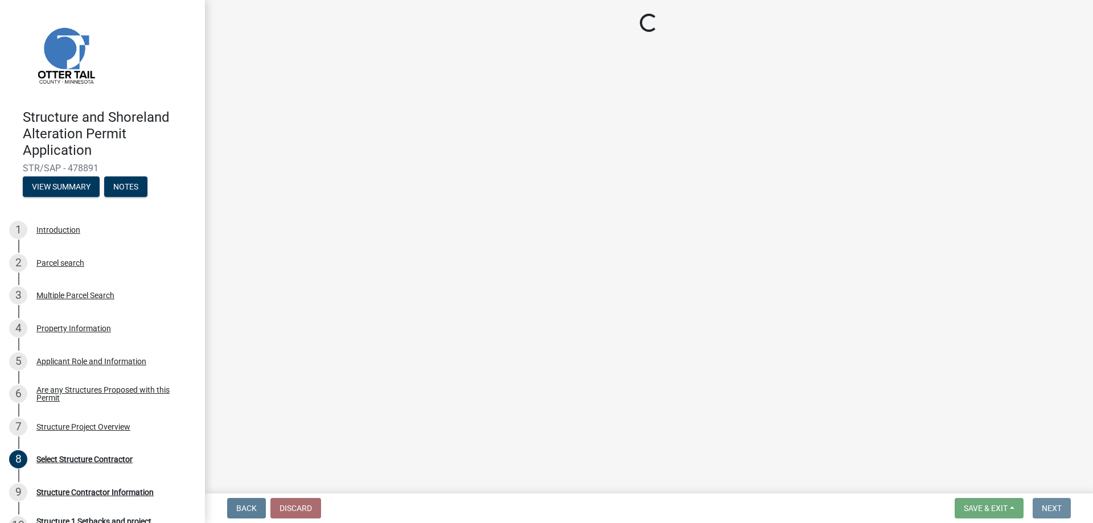
scroll to position [0, 0]
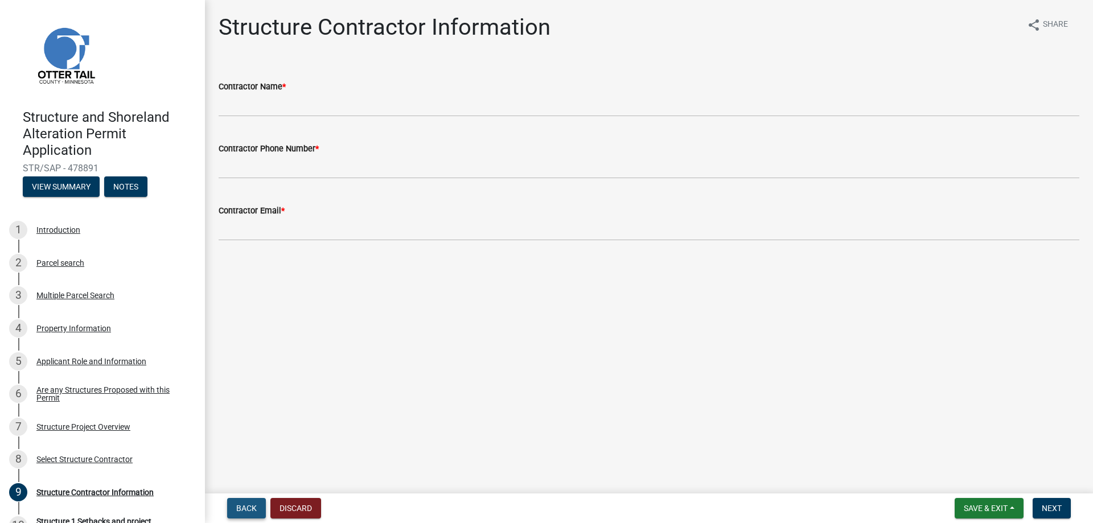
click at [246, 509] on span "Back" at bounding box center [246, 508] width 20 height 9
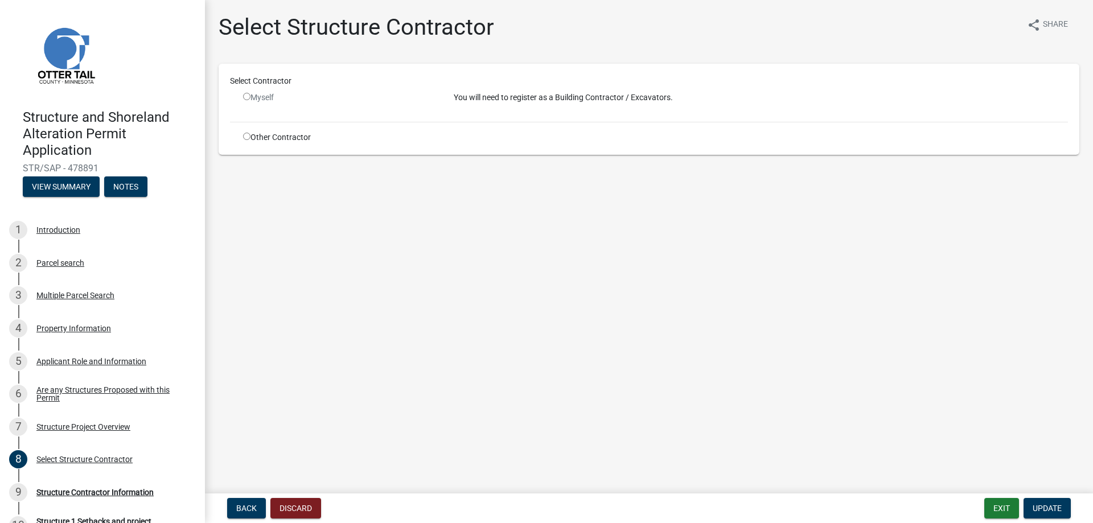
click at [246, 138] on input "radio" at bounding box center [246, 136] width 7 height 7
radio input "true"
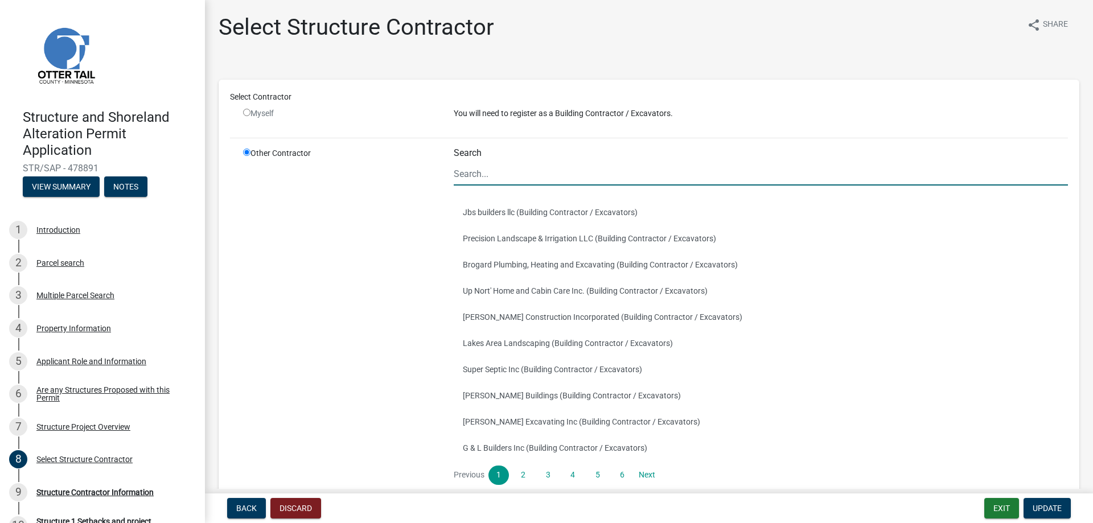
click at [476, 175] on input "Search" at bounding box center [761, 173] width 614 height 23
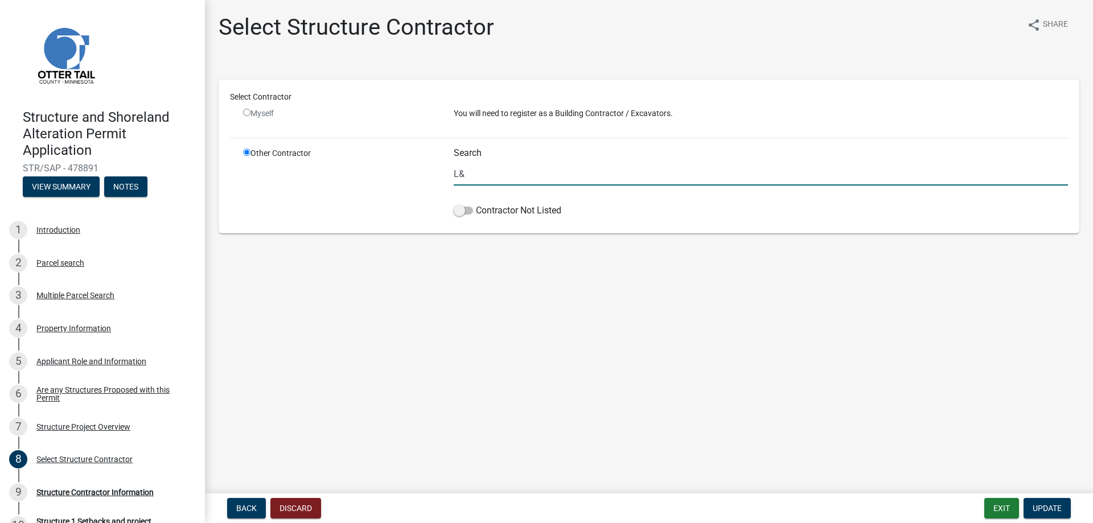
type input "L"
type input "d"
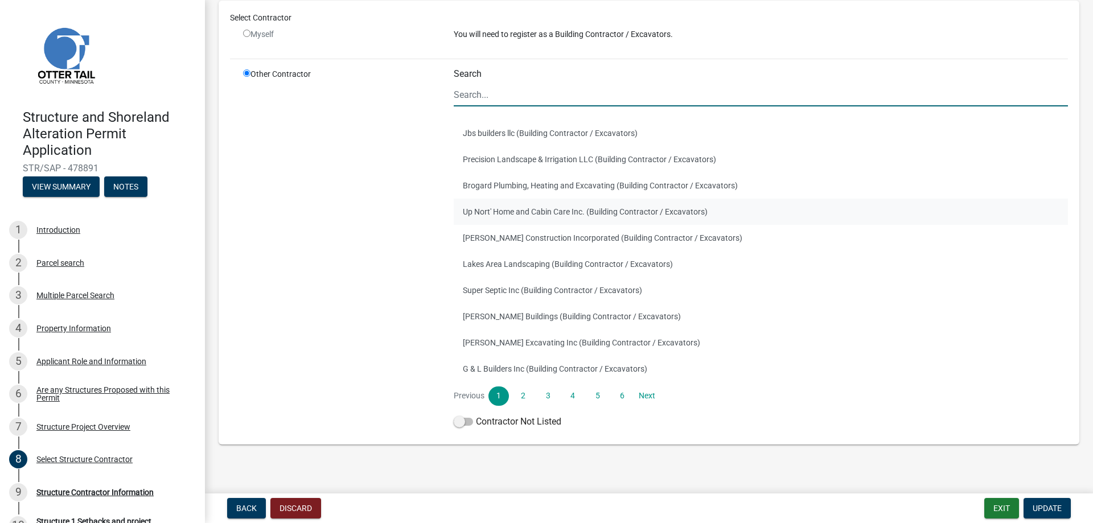
scroll to position [88, 0]
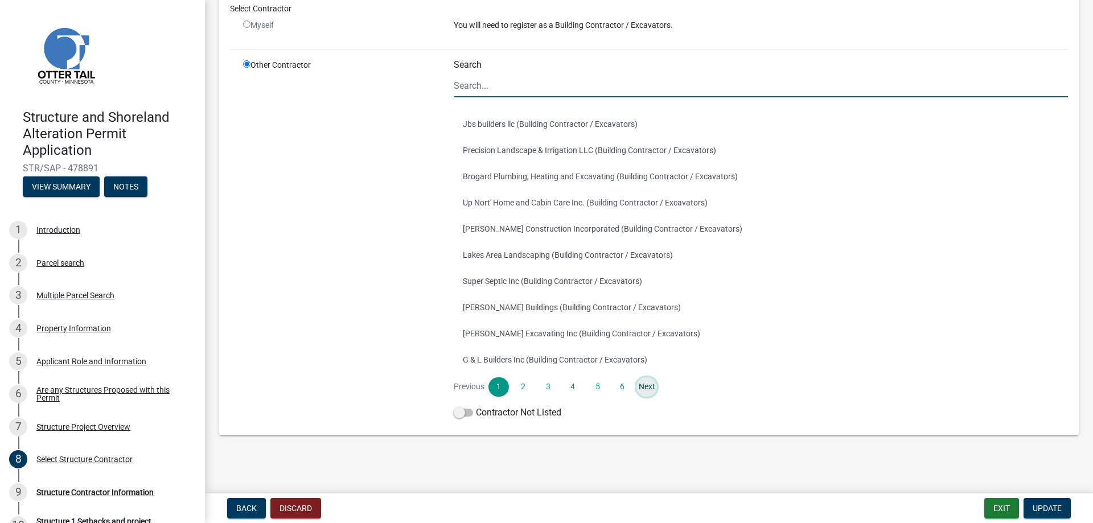
click at [648, 389] on link "Next" at bounding box center [646, 386] width 20 height 19
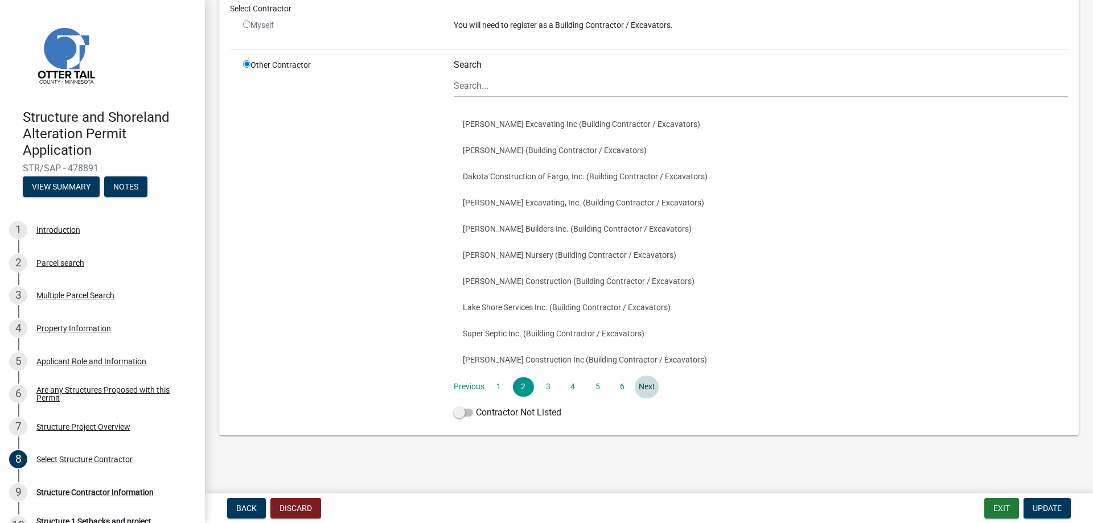
click at [647, 389] on link "Next" at bounding box center [646, 386] width 20 height 19
click at [641, 386] on link "Next" at bounding box center [646, 386] width 20 height 19
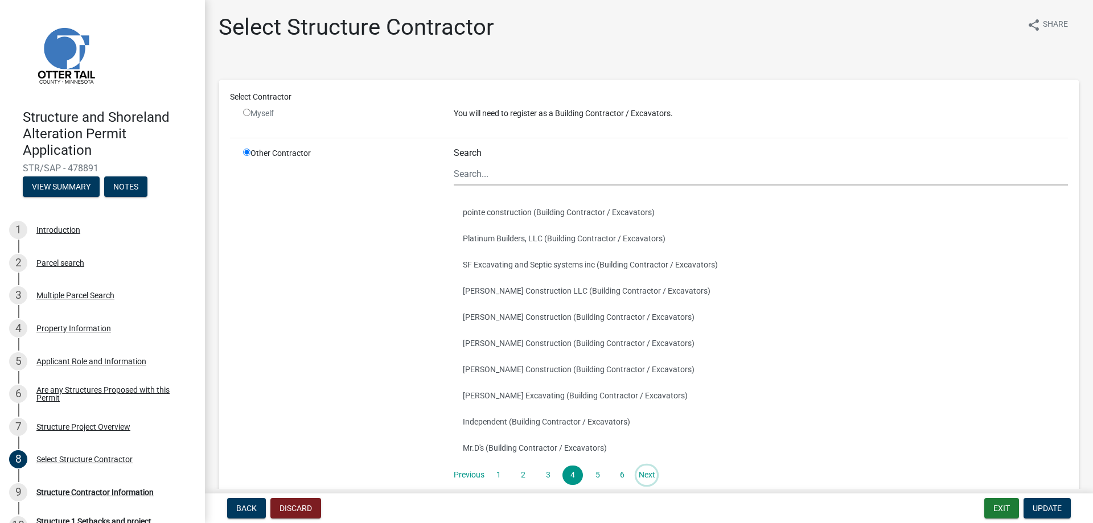
click at [647, 476] on link "Next" at bounding box center [646, 475] width 20 height 19
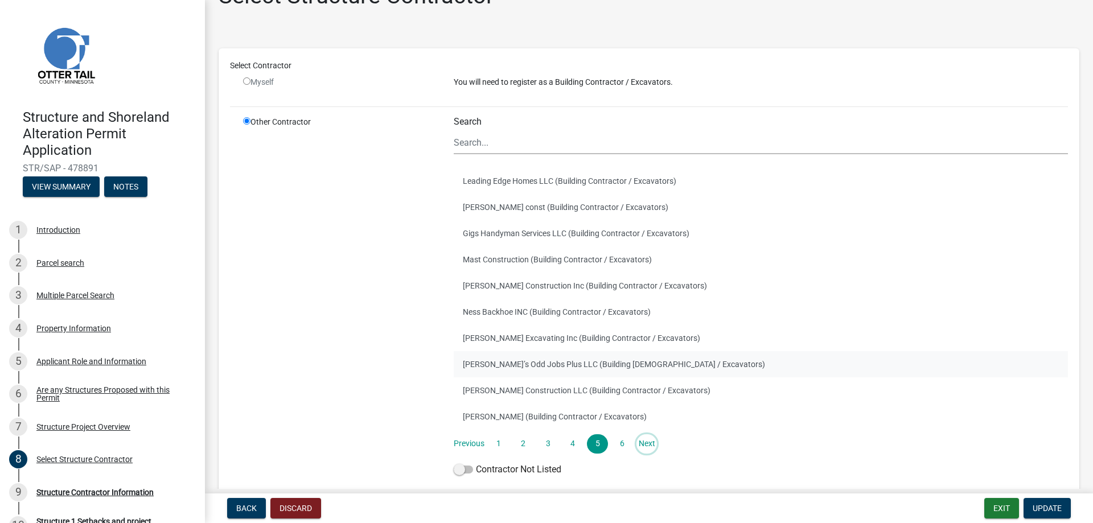
scroll to position [57, 0]
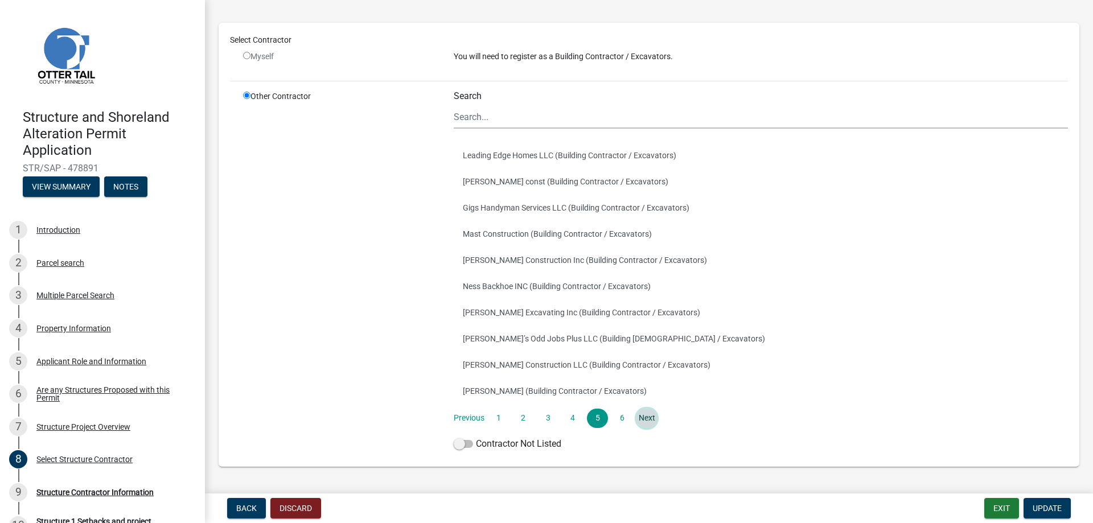
click at [651, 419] on link "Next" at bounding box center [646, 418] width 20 height 19
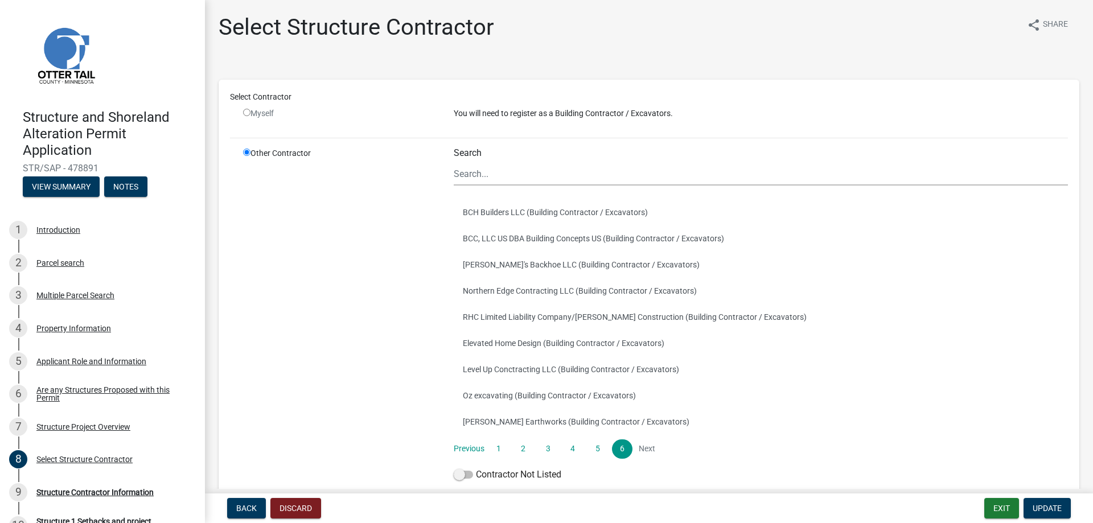
click at [648, 449] on li "Next" at bounding box center [646, 448] width 20 height 19
click at [494, 450] on link "1" at bounding box center [498, 448] width 20 height 19
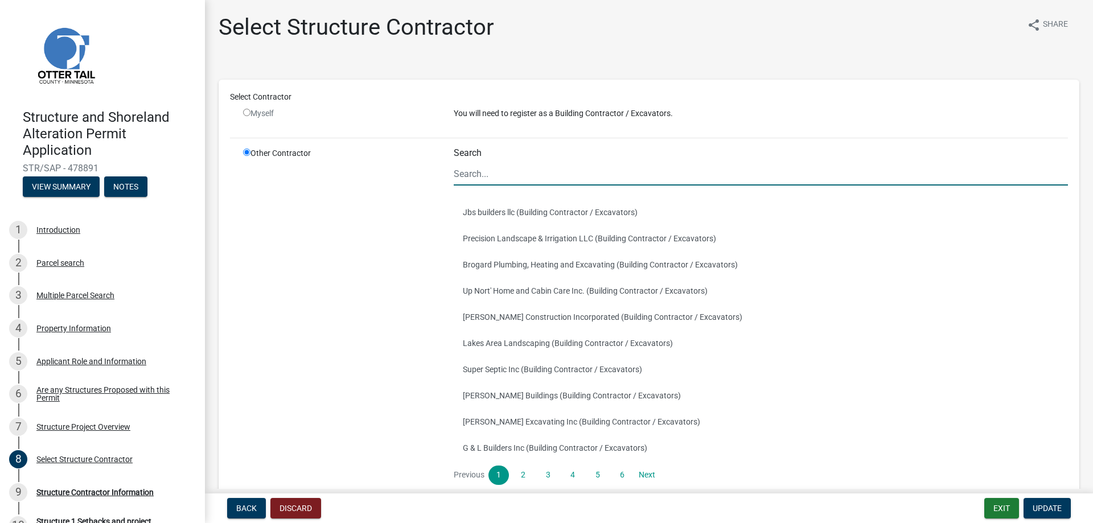
click at [460, 172] on input "Search" at bounding box center [761, 173] width 614 height 23
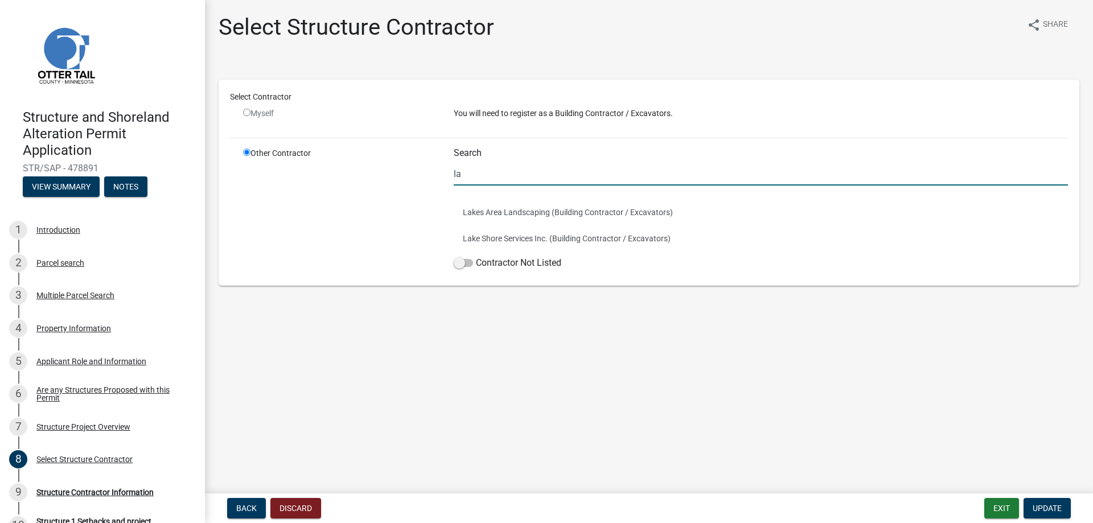
type input "l"
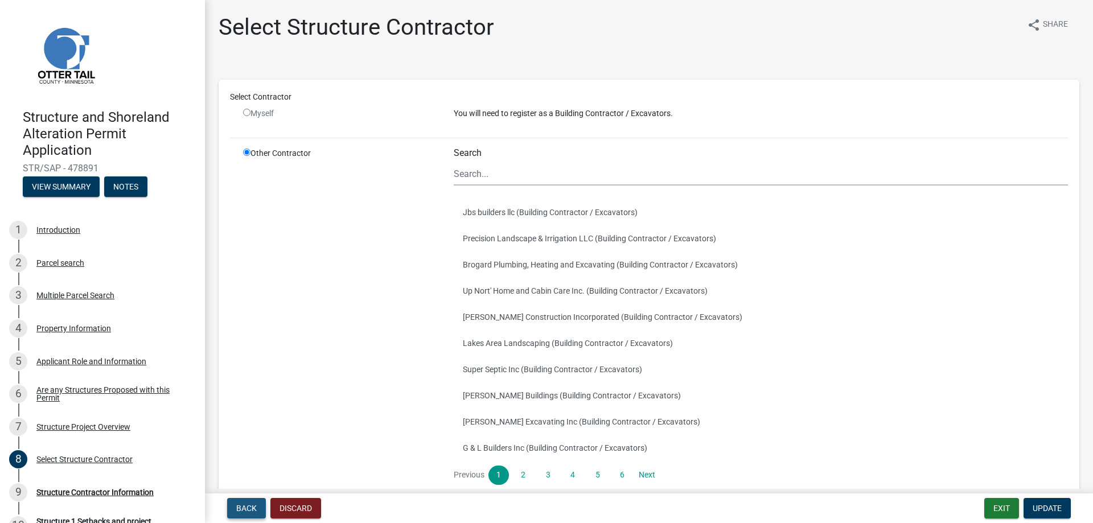
click at [254, 509] on span "Back" at bounding box center [246, 508] width 20 height 9
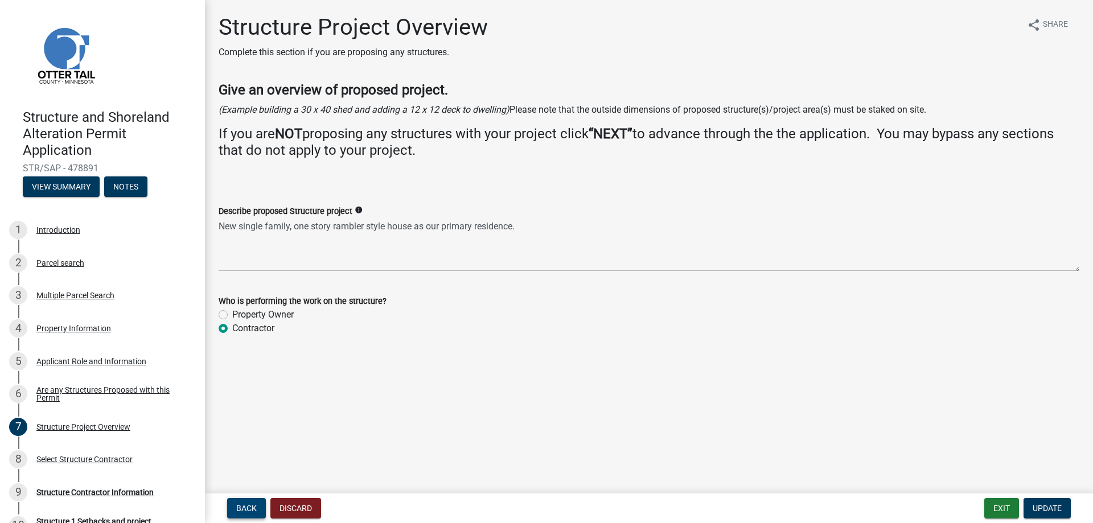
click at [244, 508] on span "Back" at bounding box center [246, 508] width 20 height 9
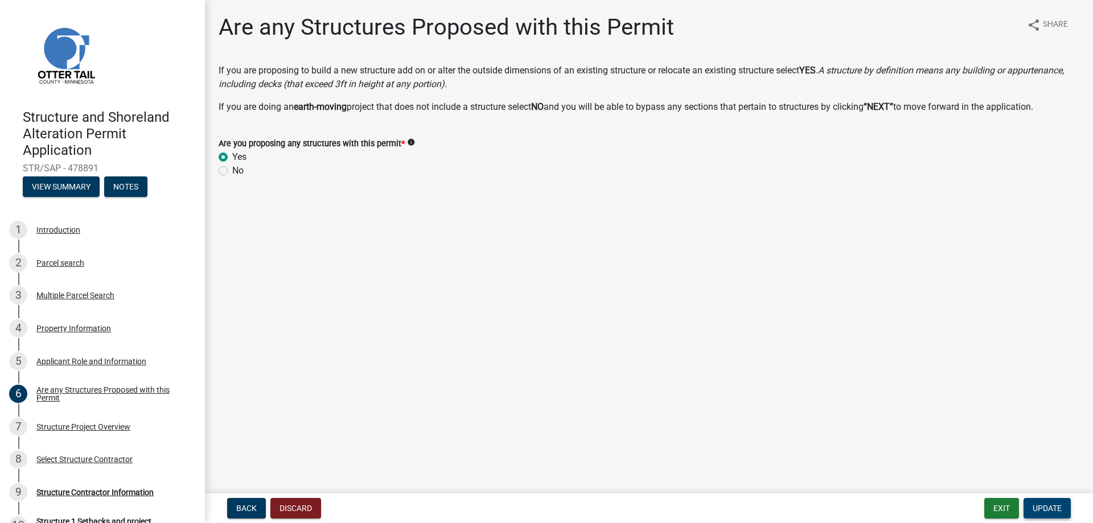
click at [1053, 508] on span "Update" at bounding box center [1047, 508] width 29 height 9
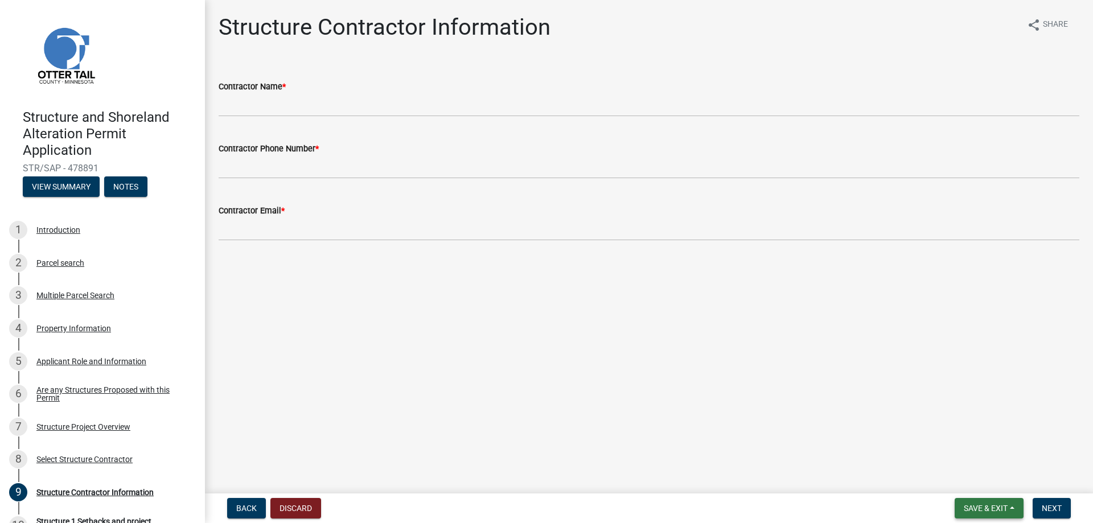
click at [991, 504] on span "Save & Exit" at bounding box center [986, 508] width 44 height 9
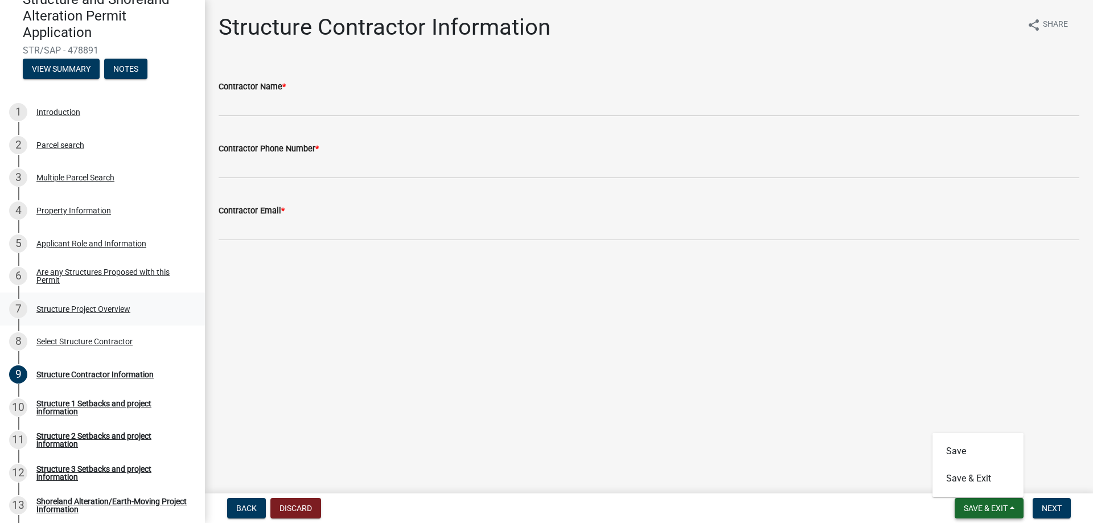
scroll to position [228, 0]
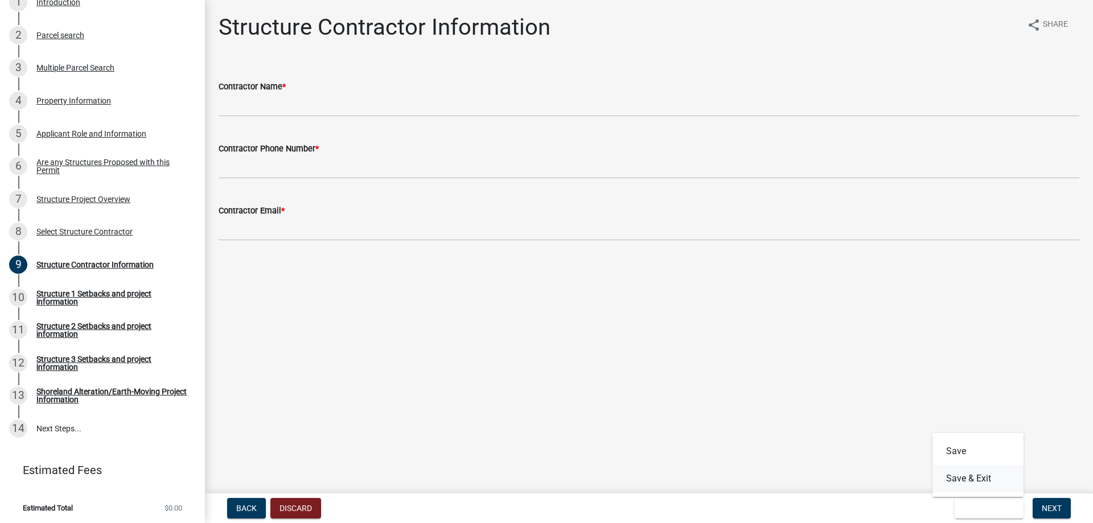
click at [959, 479] on button "Save & Exit" at bounding box center [977, 478] width 91 height 27
